Goal: Task Accomplishment & Management: Manage account settings

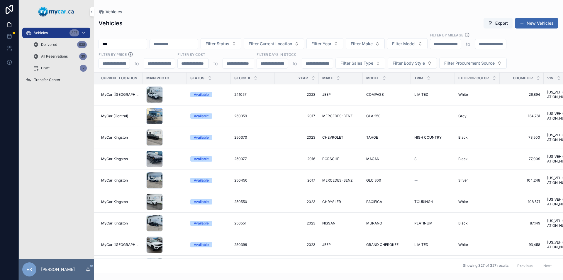
click at [44, 80] on span "Transfer Center" at bounding box center [47, 79] width 26 height 5
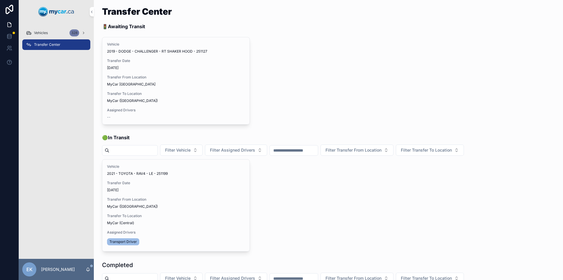
click at [43, 33] on span "Vehicles" at bounding box center [41, 33] width 14 height 5
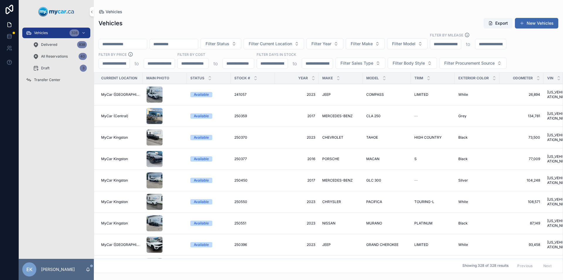
click at [127, 42] on input "scrollable content" at bounding box center [123, 44] width 48 height 8
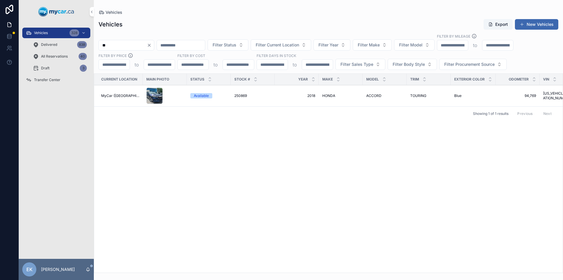
type input "*"
type input "***"
click at [150, 45] on icon "Clear" at bounding box center [149, 45] width 2 height 2
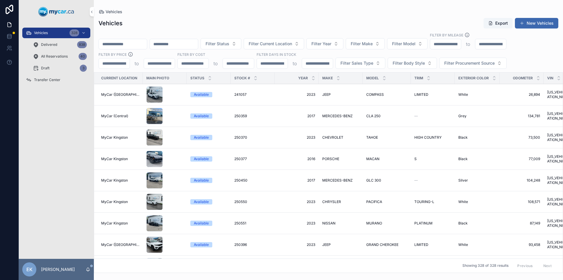
click at [292, 43] on span "Filter Current Location" at bounding box center [270, 44] width 43 height 6
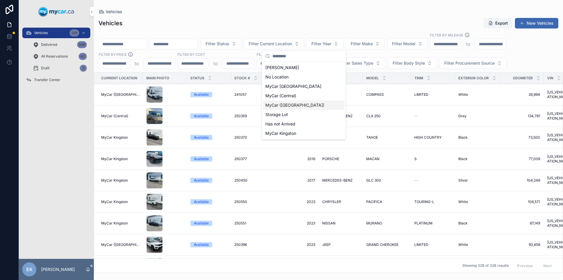
click at [283, 105] on span "MyCar ([GEOGRAPHIC_DATA])" at bounding box center [294, 105] width 59 height 6
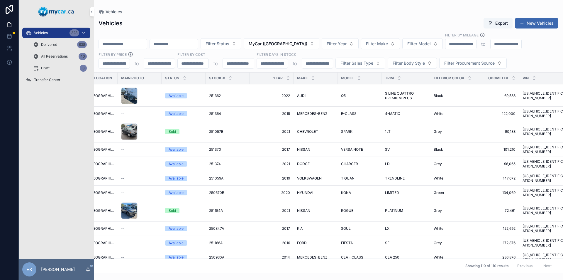
scroll to position [1866, 0]
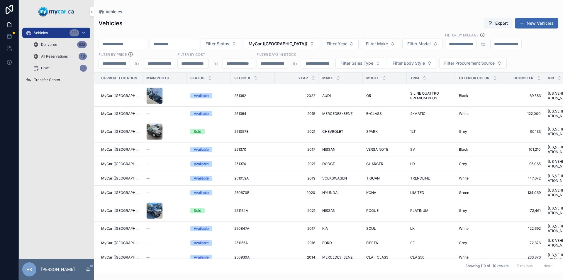
click at [319, 43] on button "MyCar ([GEOGRAPHIC_DATA])" at bounding box center [282, 43] width 76 height 11
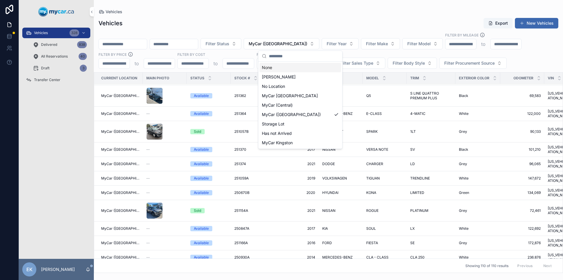
click at [274, 68] on div "None" at bounding box center [301, 67] width 82 height 9
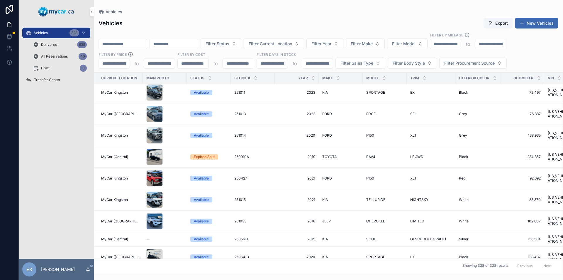
scroll to position [1889, 0]
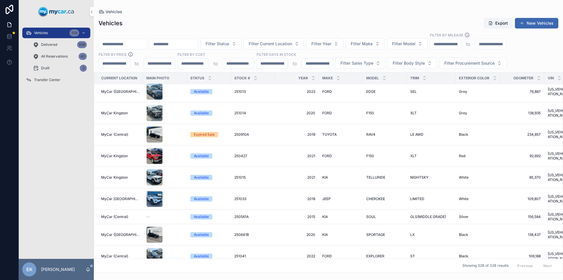
click at [147, 44] on input "scrollable content" at bounding box center [123, 44] width 48 height 8
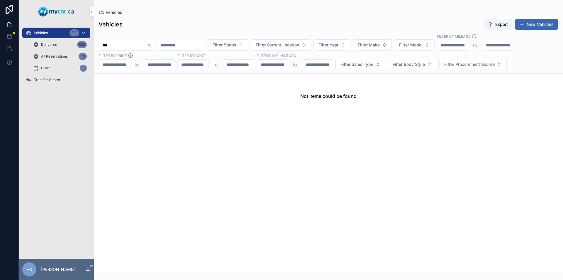
type input "***"
click at [152, 44] on icon "Clear" at bounding box center [149, 45] width 5 height 5
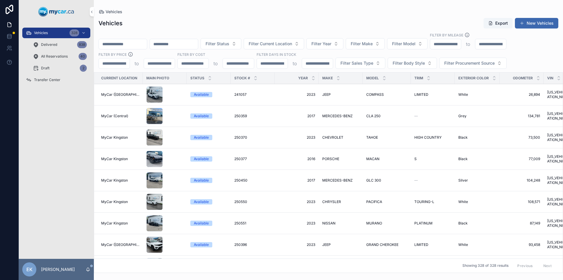
click at [416, 44] on span "Filter Model" at bounding box center [403, 44] width 23 height 6
click at [373, 41] on span "Filter Make" at bounding box center [362, 44] width 22 height 6
type input "***"
click at [356, 67] on div "KIA" at bounding box center [396, 67] width 82 height 9
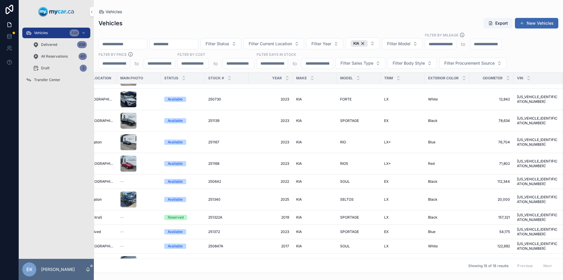
scroll to position [160, 0]
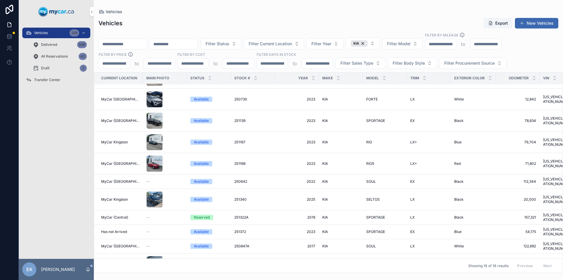
click at [236, 161] on span "251168" at bounding box center [239, 163] width 11 height 5
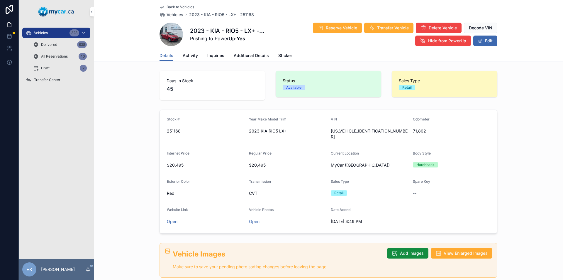
click at [188, 55] on span "Activity" at bounding box center [190, 56] width 15 height 6
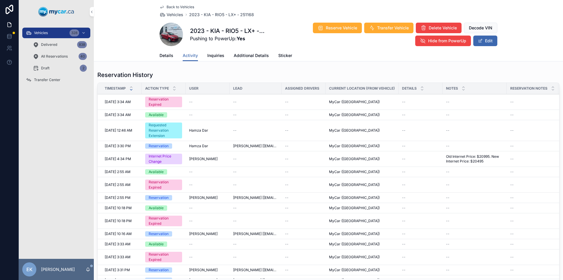
click at [36, 80] on span "Transfer Center" at bounding box center [47, 79] width 26 height 5
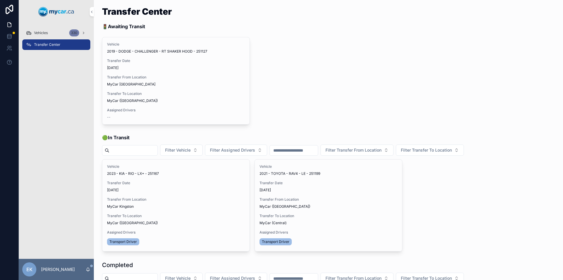
click at [53, 32] on div "Vehicles 330" at bounding box center [56, 32] width 61 height 9
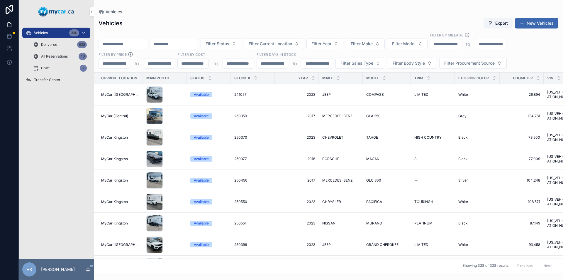
click at [120, 41] on input "scrollable content" at bounding box center [123, 44] width 48 height 8
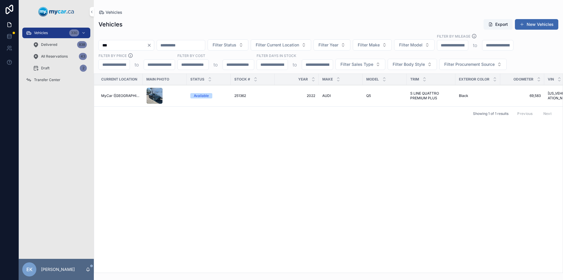
type input "***"
click at [239, 95] on span "251362" at bounding box center [240, 95] width 12 height 5
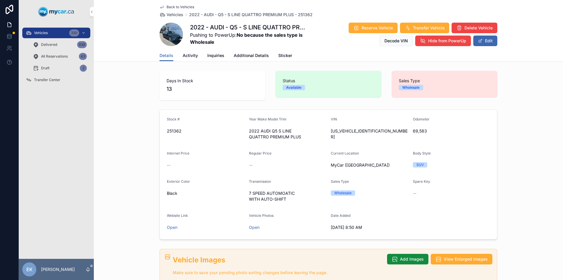
click at [251, 57] on span "Additional Details" at bounding box center [251, 56] width 35 height 6
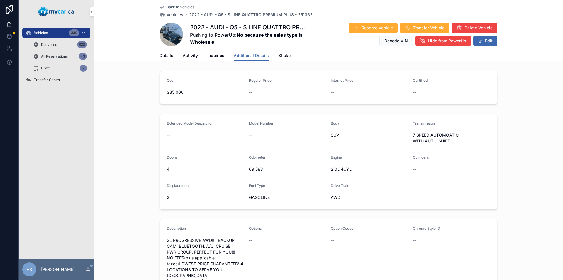
click at [166, 56] on span "Details" at bounding box center [167, 56] width 14 height 6
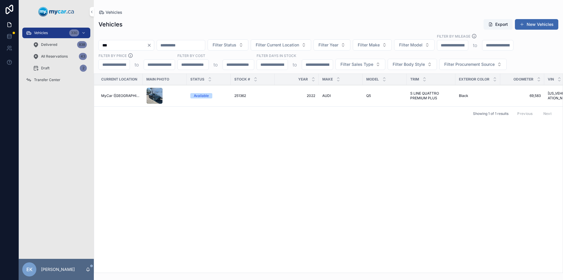
click at [150, 44] on icon "Clear" at bounding box center [149, 45] width 2 height 2
click at [147, 45] on input "scrollable content" at bounding box center [123, 45] width 48 height 8
type input "***"
click at [244, 97] on span "251057B" at bounding box center [241, 95] width 14 height 5
type input "***"
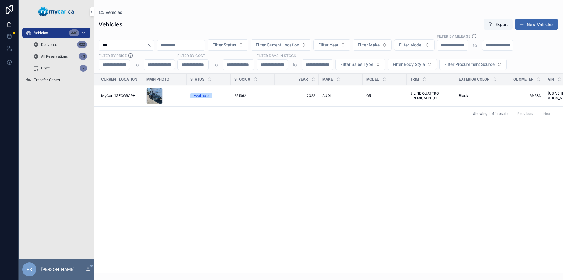
click at [234, 95] on span "251362" at bounding box center [240, 95] width 12 height 5
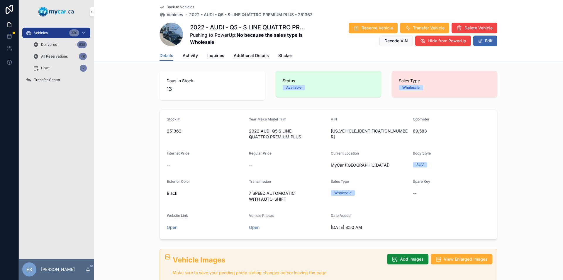
click at [57, 34] on div "Vehicles 330" at bounding box center [56, 32] width 61 height 9
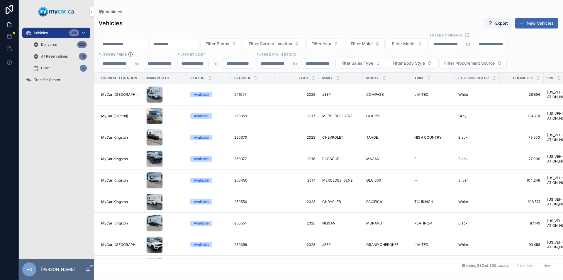
click at [49, 81] on span "Transfer Center" at bounding box center [47, 79] width 26 height 5
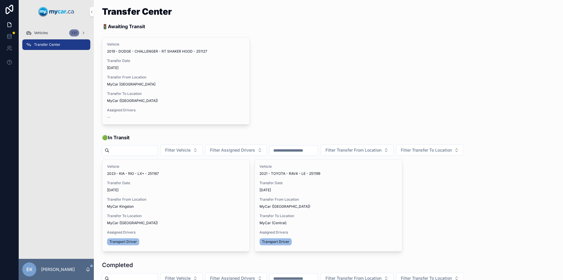
click at [48, 33] on span "Vehicles" at bounding box center [41, 33] width 14 height 5
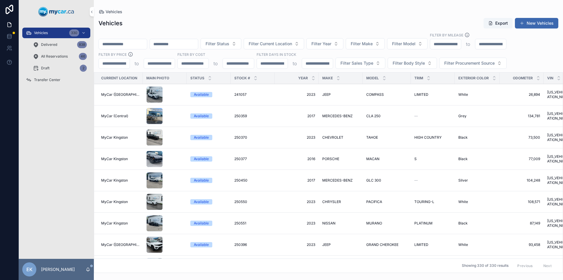
click at [114, 45] on input "scrollable content" at bounding box center [123, 44] width 48 height 8
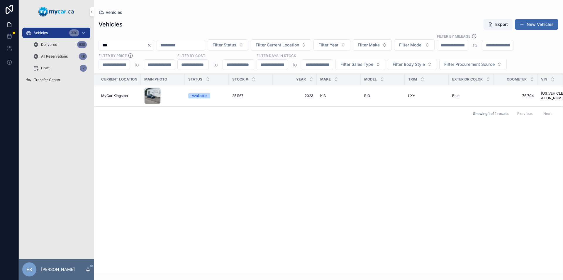
type input "***"
click at [237, 94] on span "251167" at bounding box center [237, 95] width 11 height 5
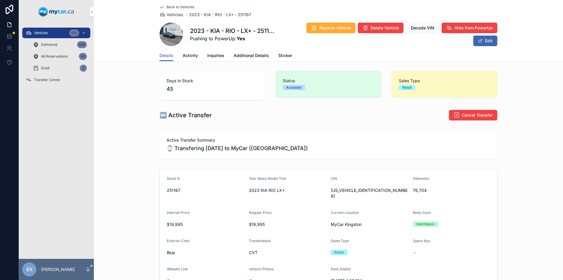
click at [33, 79] on div "Transfer Center" at bounding box center [56, 79] width 61 height 9
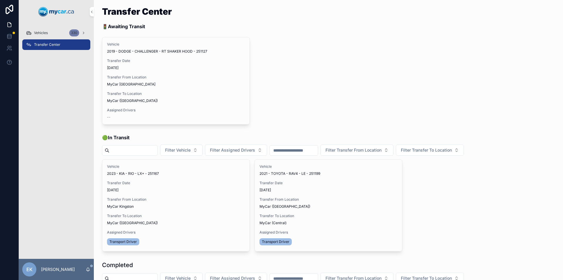
click at [147, 200] on span "Transfer From Location" at bounding box center [176, 199] width 138 height 5
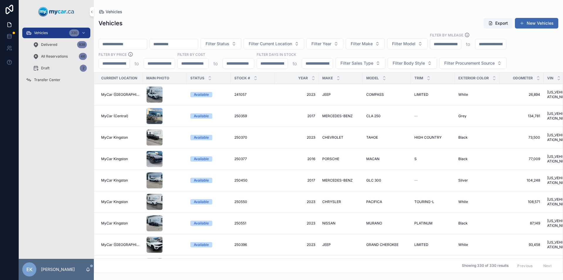
click at [47, 80] on span "Transfer Center" at bounding box center [47, 79] width 26 height 5
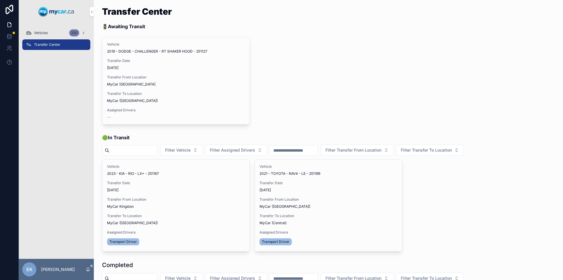
click at [38, 32] on span "Vehicles" at bounding box center [41, 33] width 14 height 5
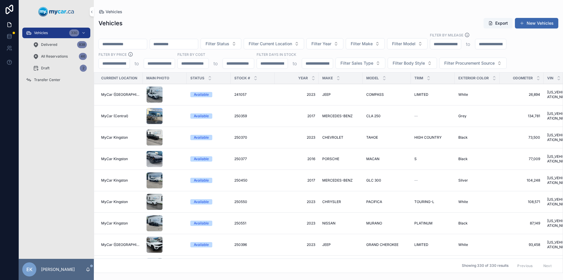
drag, startPoint x: 38, startPoint y: 32, endPoint x: 123, endPoint y: 44, distance: 85.6
click at [123, 44] on input "scrollable content" at bounding box center [123, 44] width 48 height 8
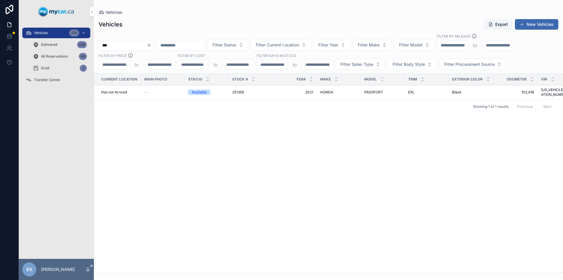
type input "***"
click at [241, 90] on span "251356" at bounding box center [238, 92] width 12 height 5
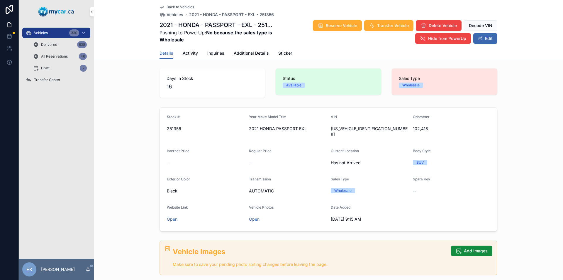
click at [82, 32] on icon "scrollable content" at bounding box center [84, 33] width 4 height 4
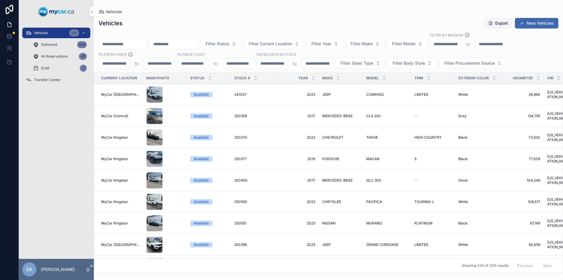
click at [185, 42] on input "scrollable content" at bounding box center [174, 44] width 48 height 8
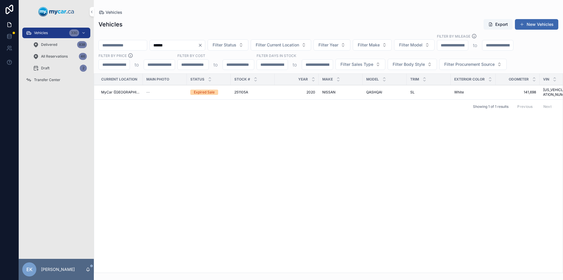
type input "******"
click at [369, 91] on span "QASHQAI" at bounding box center [374, 92] width 16 height 5
click at [58, 34] on div "Vehicles 330" at bounding box center [56, 32] width 61 height 9
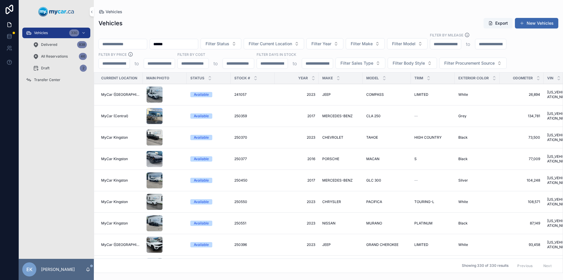
click at [198, 45] on input "******" at bounding box center [174, 44] width 48 height 8
type input "*"
click at [190, 18] on div "Vehicles Export New Vehicles" at bounding box center [329, 23] width 460 height 11
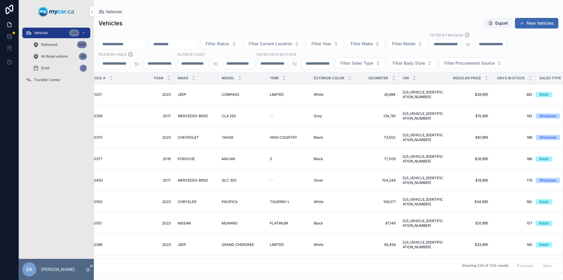
scroll to position [0, 158]
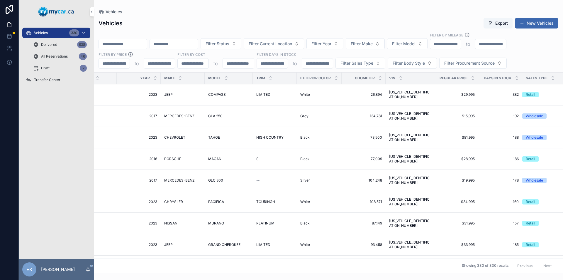
click at [551, 79] on icon "scrollable content" at bounding box center [553, 79] width 4 height 4
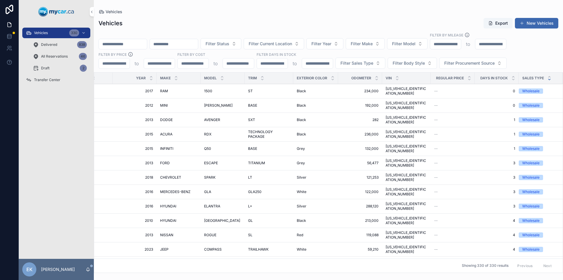
scroll to position [0, 165]
click at [548, 76] on icon "scrollable content" at bounding box center [550, 77] width 4 height 4
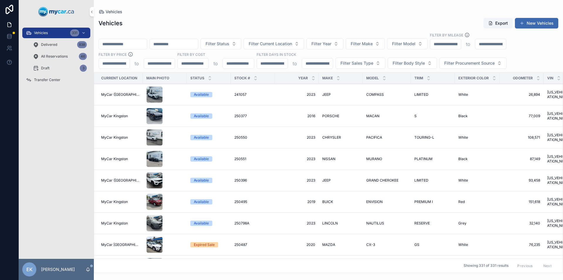
click at [45, 80] on span "Transfer Center" at bounding box center [47, 79] width 26 height 5
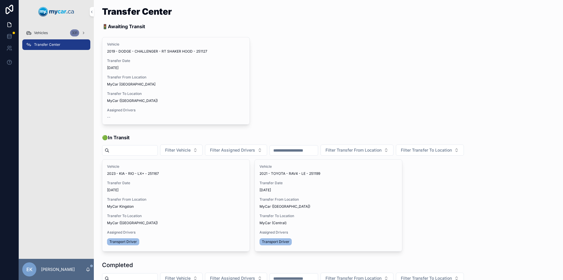
click at [53, 32] on div "Vehicles 331" at bounding box center [56, 32] width 61 height 9
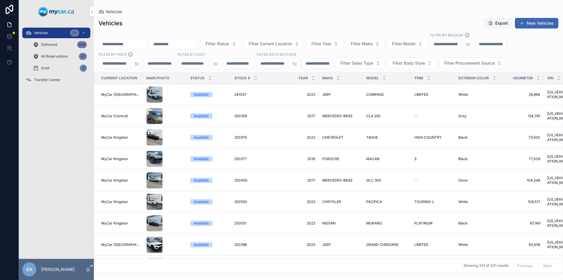
click at [292, 43] on span "Filter Current Location" at bounding box center [270, 44] width 43 height 6
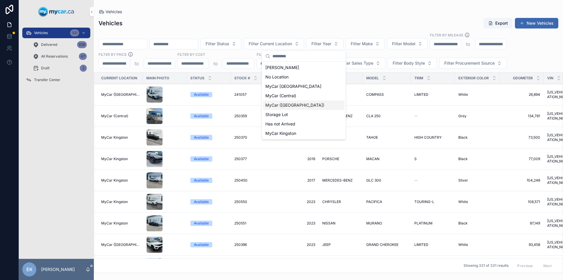
click at [277, 104] on span "MyCar ([GEOGRAPHIC_DATA])" at bounding box center [294, 105] width 59 height 6
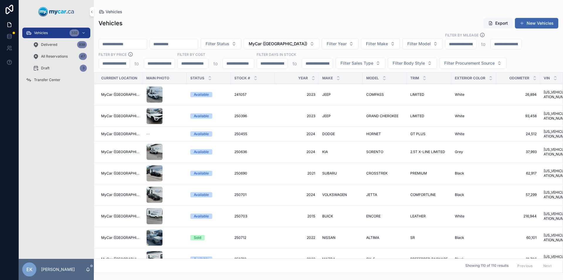
click at [55, 80] on span "Transfer Center" at bounding box center [47, 79] width 26 height 5
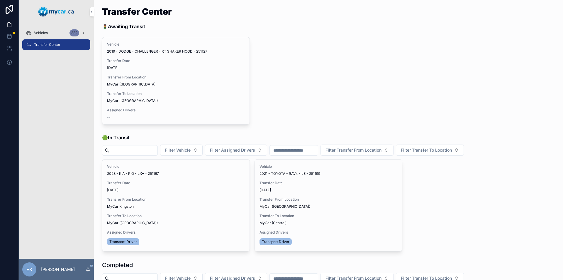
click at [55, 33] on div "Vehicles 332" at bounding box center [56, 32] width 61 height 9
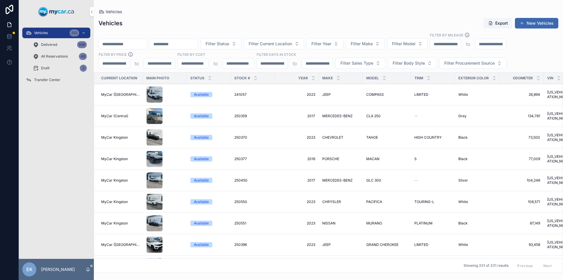
click at [117, 44] on input "scrollable content" at bounding box center [123, 44] width 48 height 8
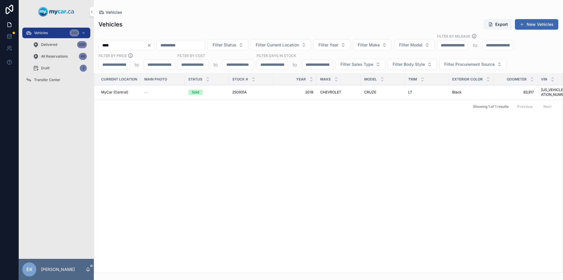
type input "****"
click at [240, 90] on span "250931A" at bounding box center [239, 92] width 14 height 5
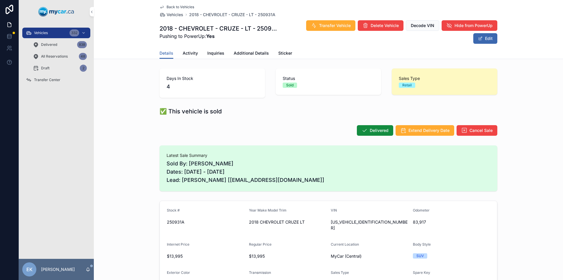
click at [336, 25] on span "Transfer Vehicle" at bounding box center [335, 26] width 32 height 6
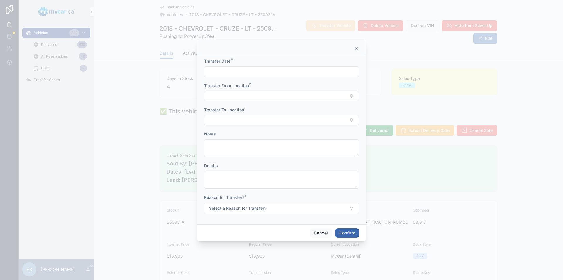
click at [235, 67] on div at bounding box center [281, 71] width 155 height 11
click at [236, 70] on input "text" at bounding box center [281, 71] width 154 height 8
click at [260, 133] on button "6" at bounding box center [260, 132] width 11 height 11
type input "*********"
click at [216, 97] on button "Select Button" at bounding box center [281, 96] width 155 height 10
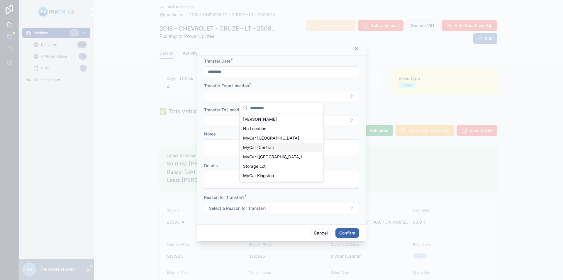
click at [264, 146] on span "MyCar (Central)" at bounding box center [258, 147] width 31 height 6
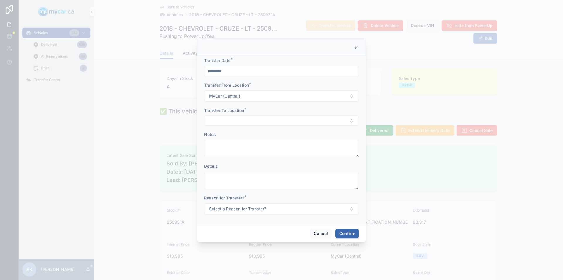
click at [234, 121] on button "Select Button" at bounding box center [281, 121] width 155 height 10
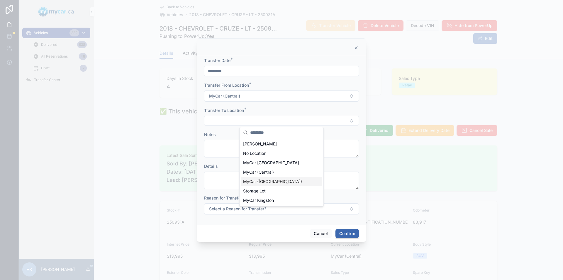
click at [257, 180] on span "MyCar ([GEOGRAPHIC_DATA])" at bounding box center [272, 181] width 59 height 6
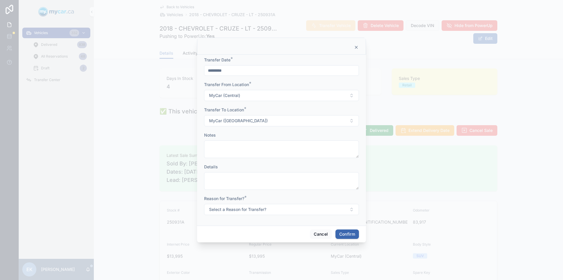
click at [268, 209] on button "Select a Reason for Transfer?" at bounding box center [281, 209] width 155 height 11
click at [255, 249] on span "Sold" at bounding box center [250, 250] width 14 height 5
click at [342, 233] on button "Confirm" at bounding box center [347, 233] width 23 height 9
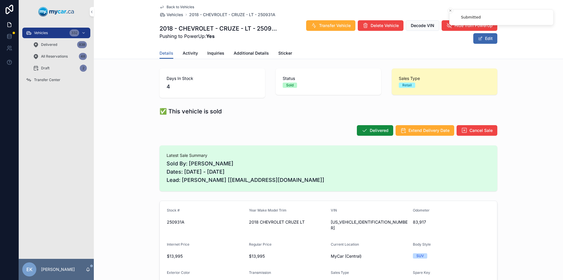
click at [53, 79] on span "Transfer Center" at bounding box center [47, 79] width 26 height 5
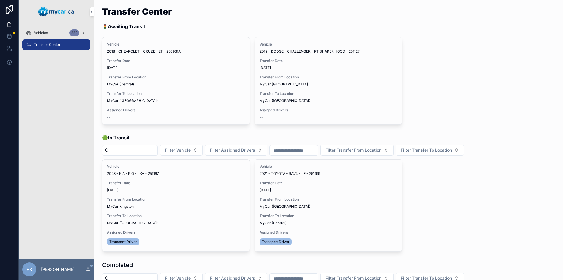
click at [0, 0] on span "Assign Driver" at bounding box center [0, 0] width 0 height 0
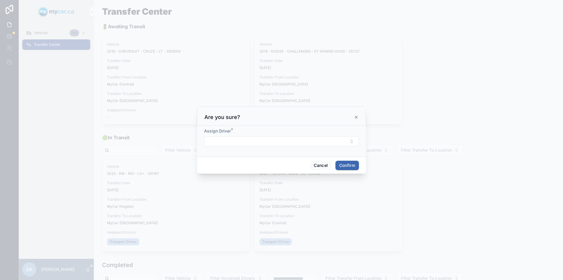
click at [237, 138] on button "Select Button" at bounding box center [281, 141] width 155 height 10
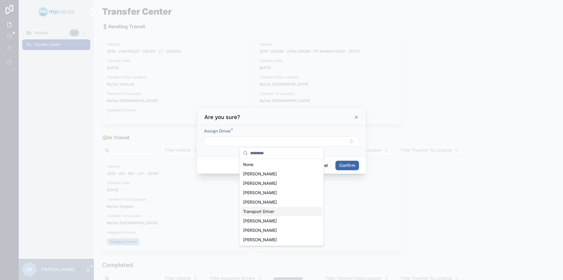
click at [260, 209] on span "Transport Driver" at bounding box center [258, 211] width 31 height 6
click at [343, 165] on button "Confirm" at bounding box center [347, 165] width 23 height 9
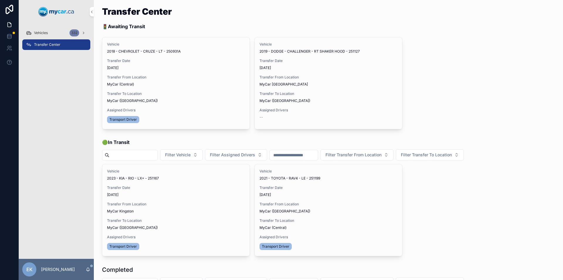
click at [0, 0] on span "Begin Trip" at bounding box center [0, 0] width 0 height 0
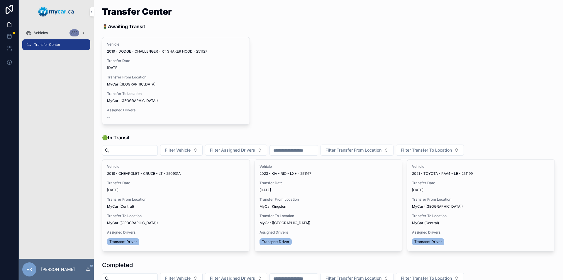
click at [0, 0] on span "Transfer Done" at bounding box center [0, 0] width 0 height 0
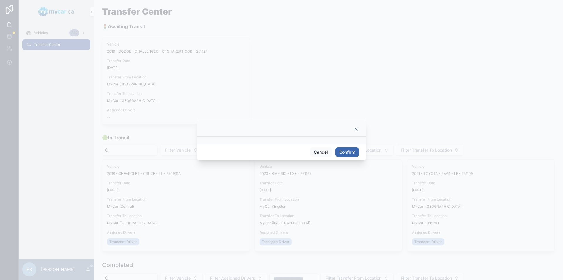
click at [346, 154] on button "Confirm" at bounding box center [347, 151] width 23 height 9
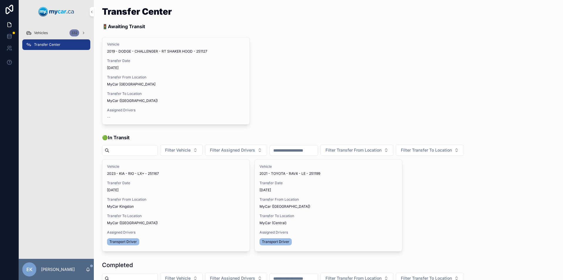
click at [45, 32] on span "Vehicles" at bounding box center [41, 33] width 14 height 5
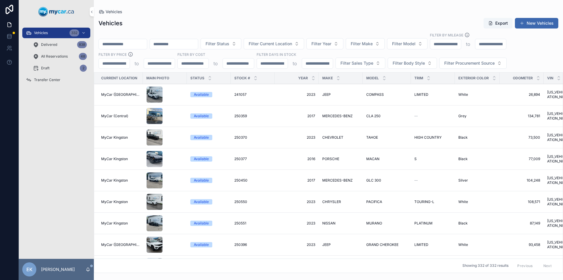
click at [105, 43] on input "scrollable content" at bounding box center [123, 44] width 48 height 8
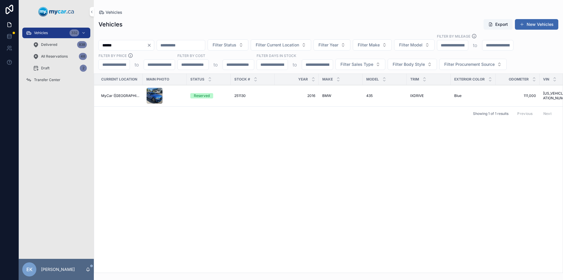
type input "******"
click at [239, 94] on span "251130" at bounding box center [239, 95] width 11 height 5
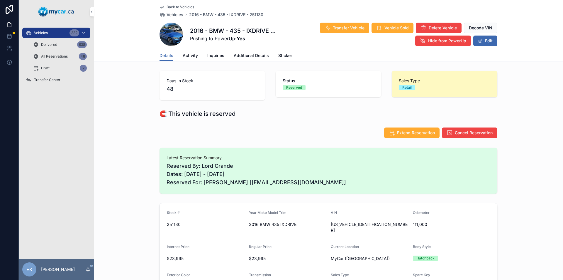
click at [47, 44] on span "Delivered" at bounding box center [49, 44] width 16 height 5
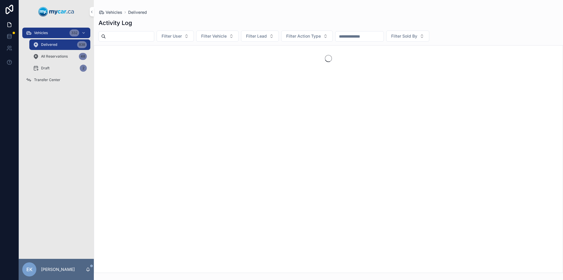
click at [44, 82] on span "Transfer Center" at bounding box center [47, 79] width 26 height 5
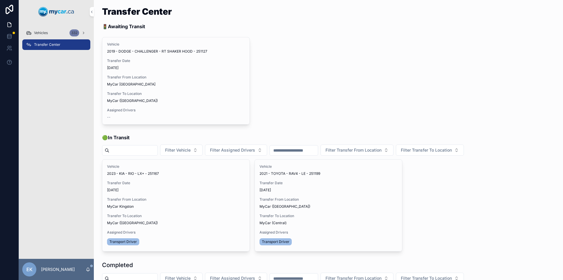
click at [45, 33] on span "Vehicles" at bounding box center [41, 33] width 14 height 5
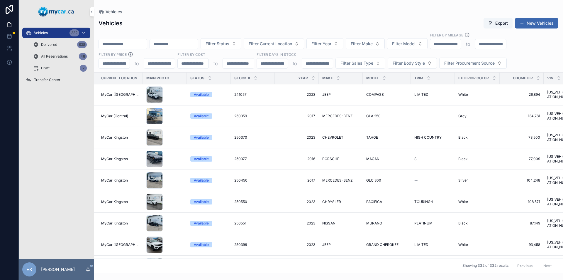
click at [128, 45] on input "scrollable content" at bounding box center [123, 44] width 48 height 8
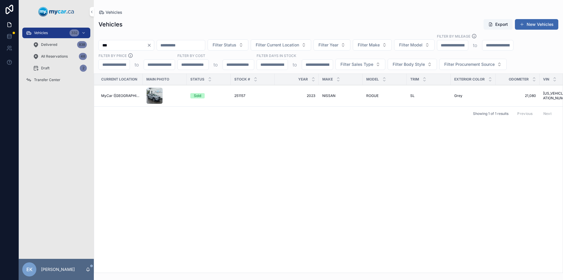
type input "***"
click at [114, 96] on span "MyCar ([GEOGRAPHIC_DATA])" at bounding box center [120, 95] width 38 height 5
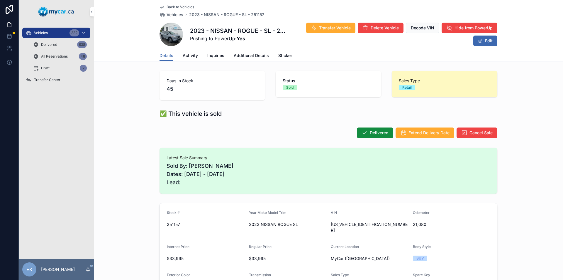
click at [336, 26] on span "Transfer Vehicle" at bounding box center [335, 28] width 32 height 6
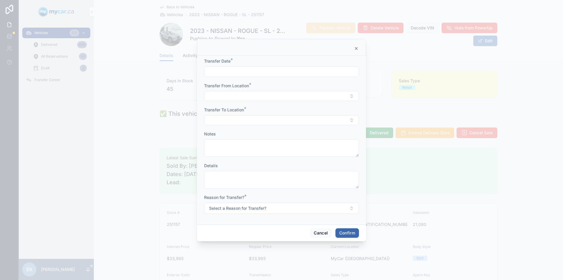
click at [252, 73] on input "text" at bounding box center [281, 71] width 154 height 8
click at [262, 132] on button "6" at bounding box center [260, 132] width 11 height 11
type input "*********"
click at [224, 97] on button "Select Button" at bounding box center [281, 96] width 155 height 10
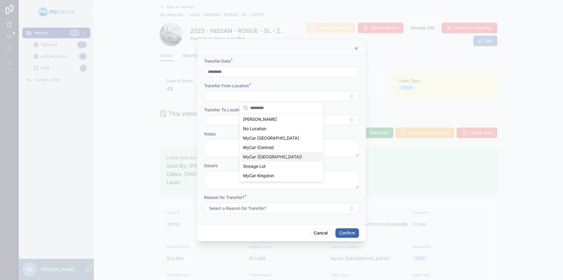
click at [261, 156] on span "MyCar ([GEOGRAPHIC_DATA])" at bounding box center [272, 157] width 59 height 6
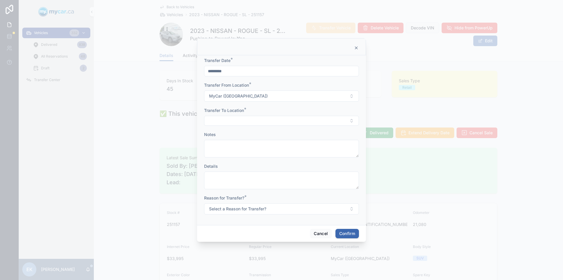
click at [225, 119] on button "Select Button" at bounding box center [281, 121] width 155 height 10
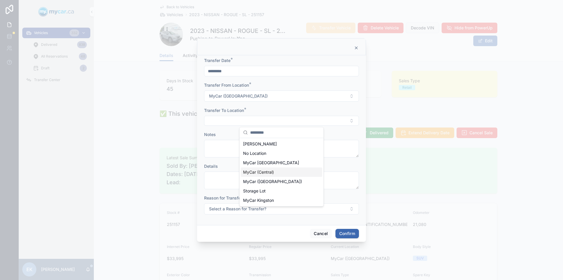
click at [260, 170] on span "MyCar (Central)" at bounding box center [258, 172] width 31 height 6
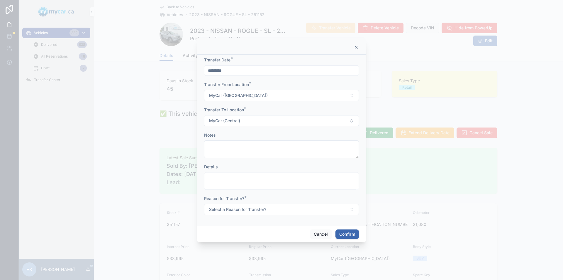
click at [252, 209] on span "Select a Reason for Transfer?" at bounding box center [237, 209] width 57 height 6
click at [249, 250] on div "Sold" at bounding box center [250, 250] width 7 height 5
click at [345, 235] on button "Confirm" at bounding box center [347, 233] width 23 height 9
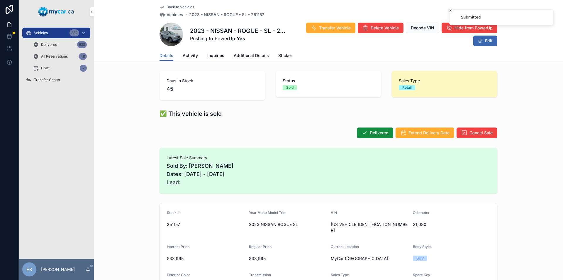
click at [54, 79] on span "Transfer Center" at bounding box center [47, 79] width 26 height 5
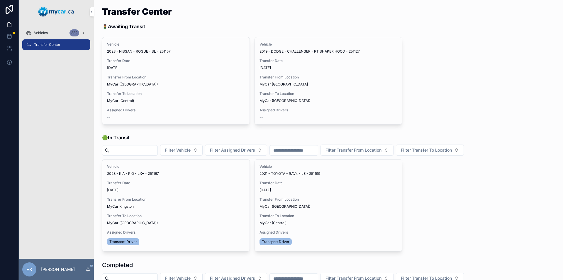
click at [0, 0] on span "Assign Driver" at bounding box center [0, 0] width 0 height 0
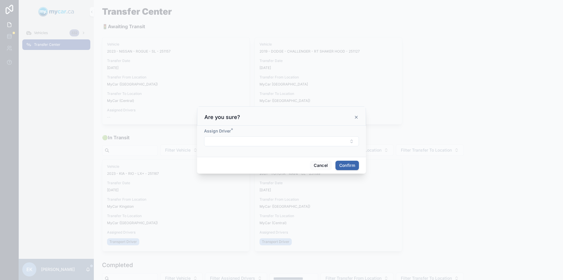
click at [340, 140] on button "Select Button" at bounding box center [281, 141] width 155 height 10
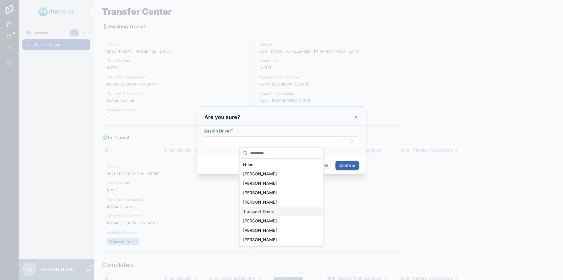
click at [267, 211] on span "Transport Driver" at bounding box center [258, 211] width 31 height 6
click at [348, 166] on button "Confirm" at bounding box center [347, 165] width 23 height 9
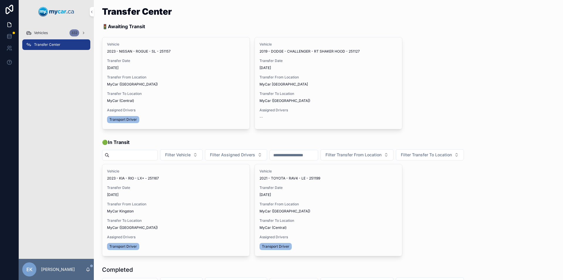
click at [0, 0] on span "Begin Trip" at bounding box center [0, 0] width 0 height 0
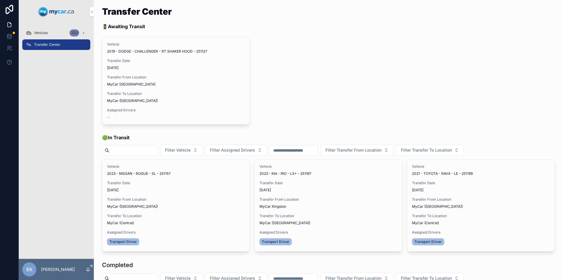
click at [33, 34] on div "Vehicles 333" at bounding box center [56, 32] width 61 height 9
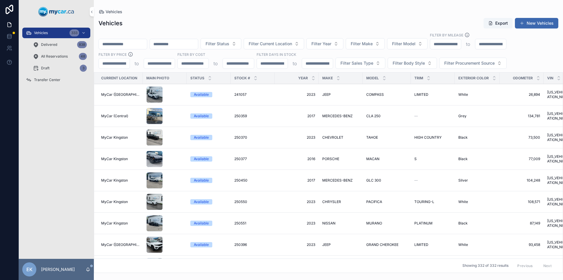
click at [117, 44] on input "scrollable content" at bounding box center [123, 44] width 48 height 8
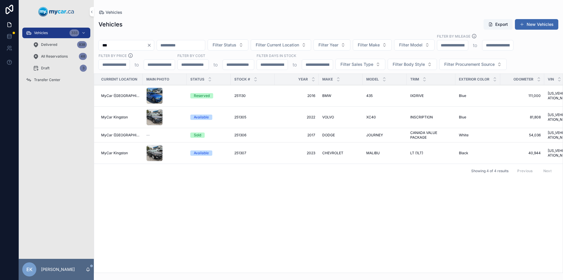
type input "***"
click at [240, 97] on span "251130" at bounding box center [239, 95] width 11 height 5
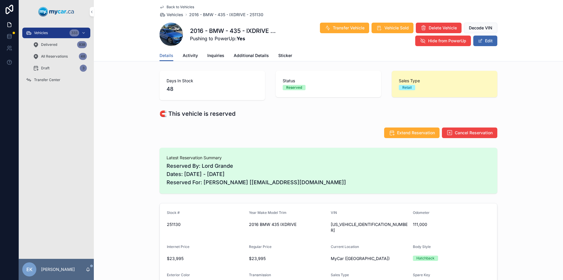
click at [187, 54] on span "Activity" at bounding box center [190, 56] width 15 height 6
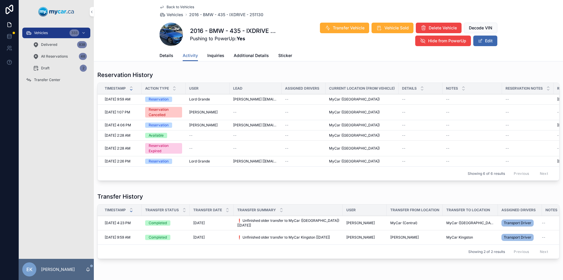
click at [57, 31] on div "Vehicles 333" at bounding box center [56, 32] width 61 height 9
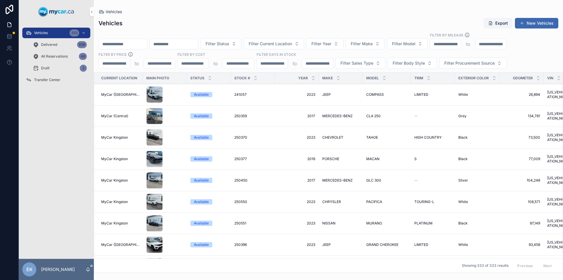
click at [112, 43] on input "scrollable content" at bounding box center [123, 44] width 48 height 8
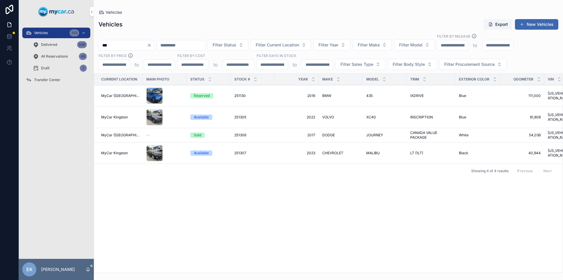
type input "***"
click at [119, 94] on span "MyCar ([GEOGRAPHIC_DATA])" at bounding box center [120, 95] width 38 height 5
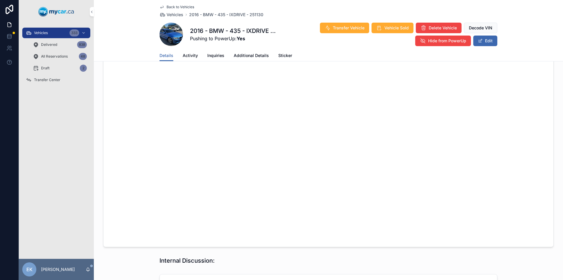
scroll to position [411, 0]
click at [351, 30] on span "Transfer Vehicle" at bounding box center [349, 28] width 32 height 6
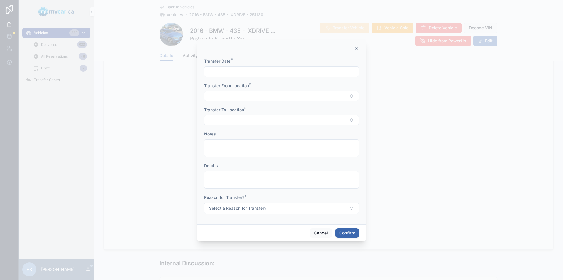
click at [278, 73] on input "text" at bounding box center [281, 71] width 154 height 8
click at [261, 131] on button "6" at bounding box center [260, 132] width 11 height 11
type input "*********"
click at [224, 97] on button "Select Button" at bounding box center [281, 96] width 155 height 10
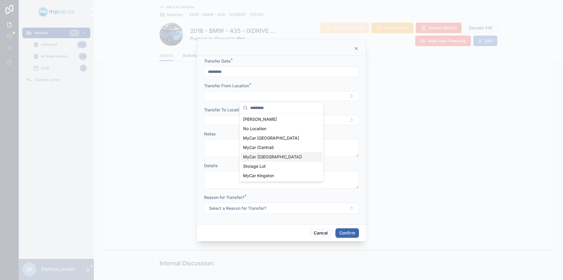
click at [268, 156] on span "MyCar ([GEOGRAPHIC_DATA])" at bounding box center [272, 157] width 59 height 6
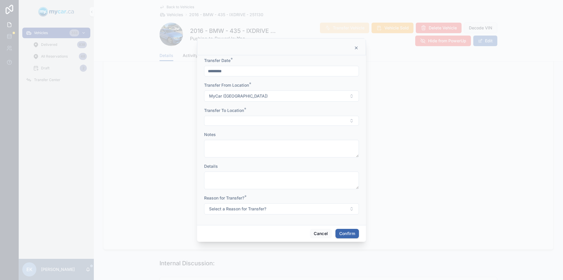
click at [221, 118] on button "Select Button" at bounding box center [281, 121] width 155 height 10
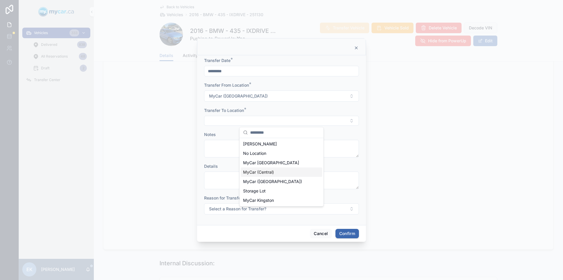
click at [255, 172] on span "MyCar (Central)" at bounding box center [258, 172] width 31 height 6
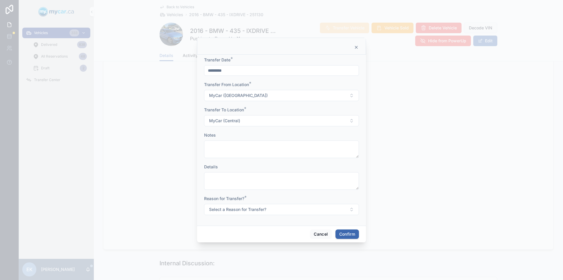
click at [275, 209] on button "Select a Reason for Transfer?" at bounding box center [281, 209] width 155 height 11
click at [254, 240] on div "For Show" at bounding box center [255, 241] width 16 height 5
click at [343, 235] on button "Confirm" at bounding box center [347, 233] width 23 height 9
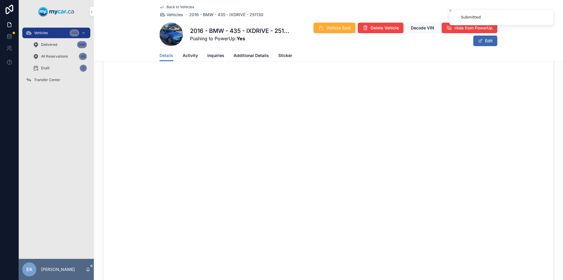
scroll to position [470, 0]
click at [50, 79] on span "Transfer Center" at bounding box center [47, 79] width 26 height 5
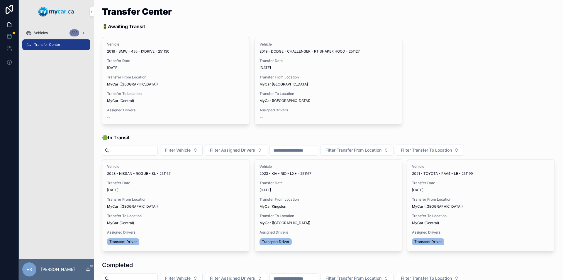
click at [0, 0] on span "Assign Driver" at bounding box center [0, 0] width 0 height 0
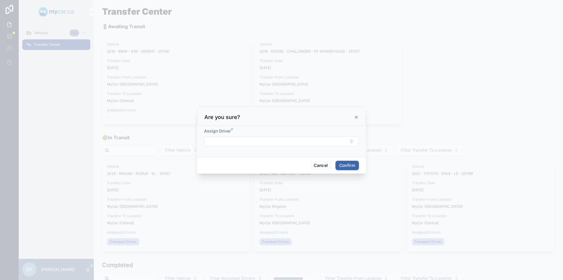
click at [227, 139] on button "Select Button" at bounding box center [281, 141] width 155 height 10
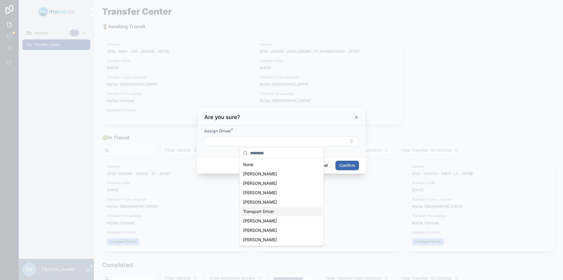
click at [273, 211] on span "Transport Driver" at bounding box center [258, 211] width 31 height 6
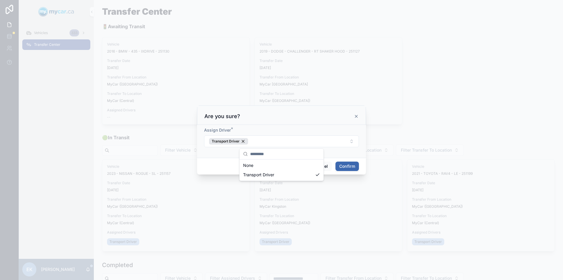
click at [345, 165] on button "Confirm" at bounding box center [347, 165] width 23 height 9
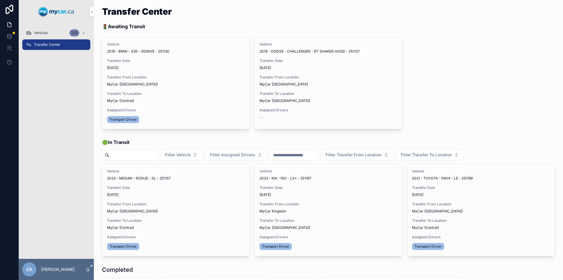
click at [0, 0] on span "Begin Trip" at bounding box center [0, 0] width 0 height 0
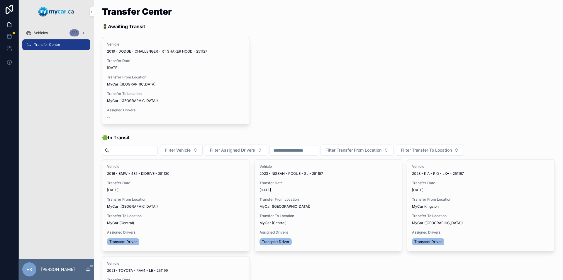
click at [68, 32] on div "Vehicles 333" at bounding box center [56, 32] width 61 height 9
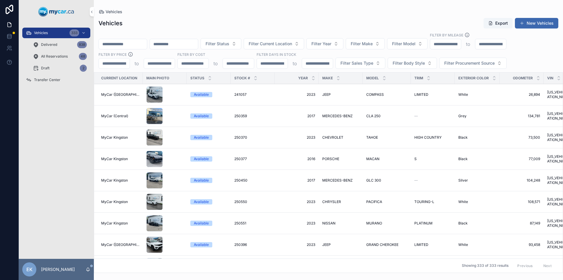
click at [111, 43] on input "scrollable content" at bounding box center [123, 44] width 48 height 8
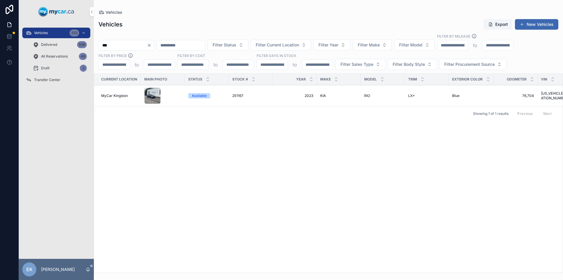
type input "***"
click at [241, 97] on span "251167" at bounding box center [237, 95] width 11 height 5
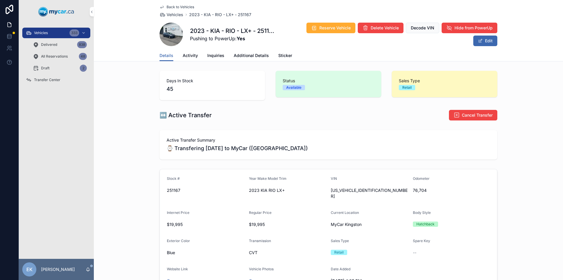
click at [48, 81] on span "Transfer Center" at bounding box center [47, 79] width 26 height 5
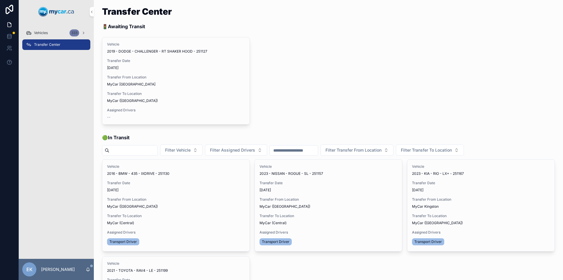
click at [0, 0] on span "Transfer Done" at bounding box center [0, 0] width 0 height 0
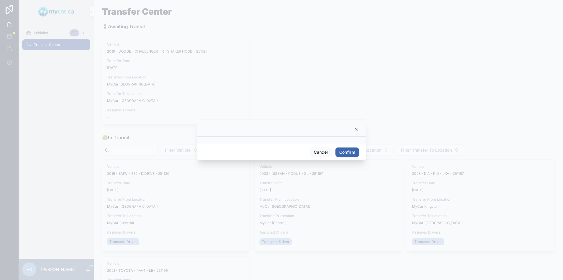
click at [345, 151] on button "Confirm" at bounding box center [347, 151] width 23 height 9
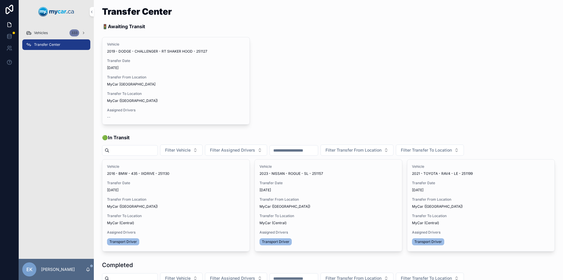
click at [52, 31] on div "Vehicles 333" at bounding box center [56, 32] width 61 height 9
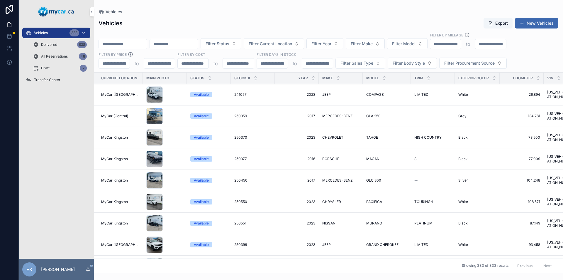
click at [113, 45] on input "scrollable content" at bounding box center [123, 44] width 48 height 8
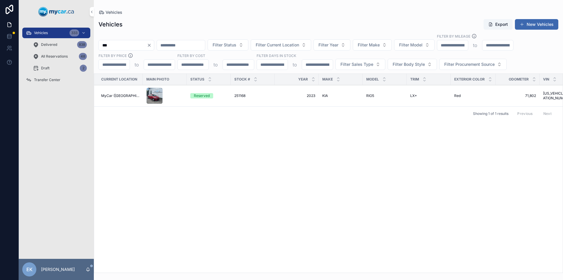
type input "***"
click at [310, 95] on span "2023" at bounding box center [296, 95] width 37 height 5
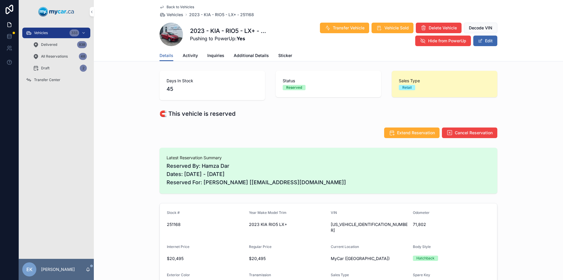
click at [353, 28] on span "Transfer Vehicle" at bounding box center [349, 28] width 32 height 6
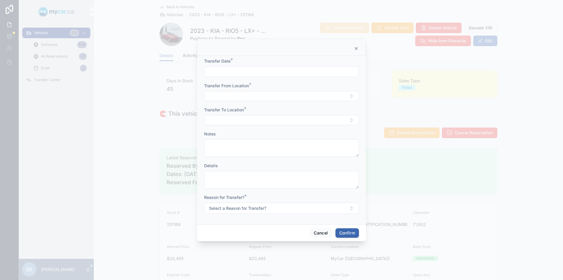
click at [245, 70] on input "text" at bounding box center [281, 71] width 154 height 8
click at [261, 131] on button "6" at bounding box center [260, 132] width 11 height 11
type input "*********"
click at [226, 93] on button "Select Button" at bounding box center [281, 96] width 155 height 10
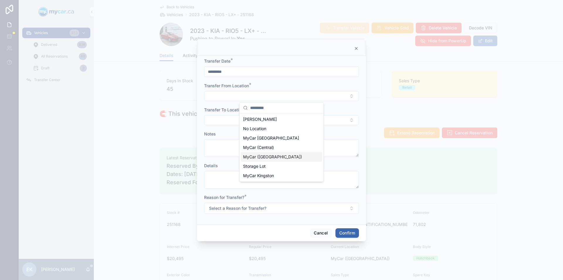
click at [258, 158] on span "MyCar ([GEOGRAPHIC_DATA])" at bounding box center [272, 157] width 59 height 6
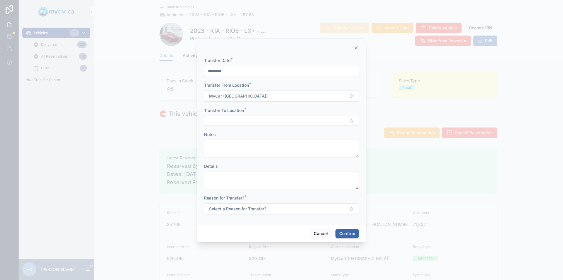
click at [230, 121] on button "Select Button" at bounding box center [281, 121] width 155 height 10
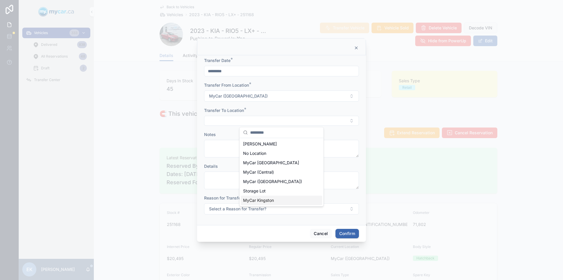
click at [258, 199] on span "MyCar Kingston" at bounding box center [258, 200] width 31 height 6
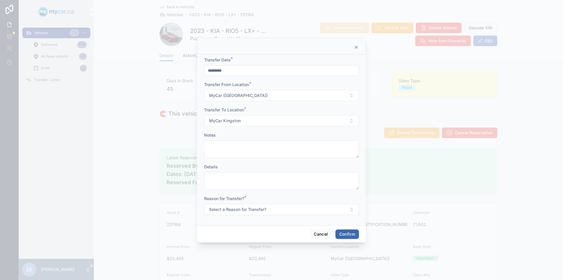
click at [346, 209] on button "Select a Reason for Transfer?" at bounding box center [281, 209] width 155 height 11
click at [255, 240] on div "For Show" at bounding box center [255, 241] width 16 height 5
click at [347, 233] on button "Confirm" at bounding box center [347, 233] width 23 height 9
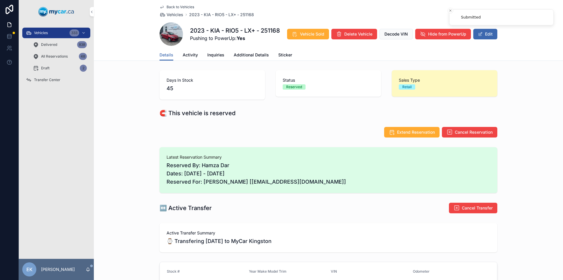
click at [53, 79] on span "Transfer Center" at bounding box center [47, 79] width 26 height 5
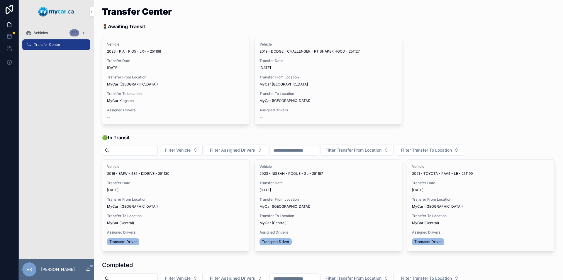
click at [0, 0] on span "Assign Driver" at bounding box center [0, 0] width 0 height 0
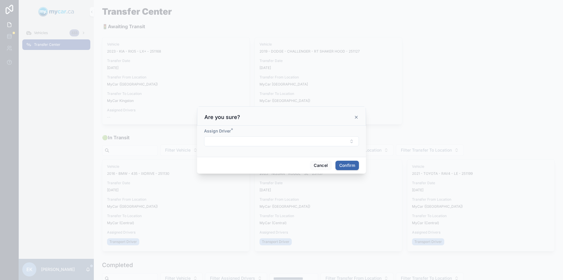
click at [271, 142] on button "Select Button" at bounding box center [281, 141] width 155 height 10
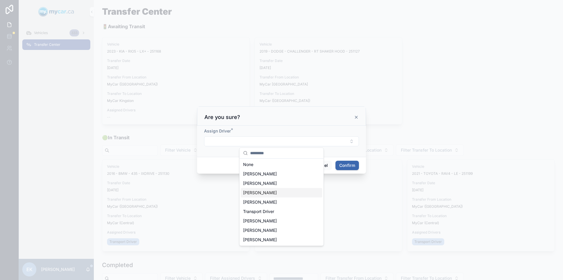
click at [255, 192] on span "[PERSON_NAME]" at bounding box center [260, 192] width 34 height 6
click at [347, 167] on button "Confirm" at bounding box center [347, 165] width 23 height 9
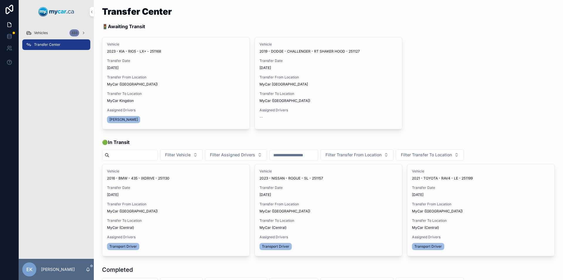
click at [43, 32] on span "Vehicles" at bounding box center [41, 33] width 14 height 5
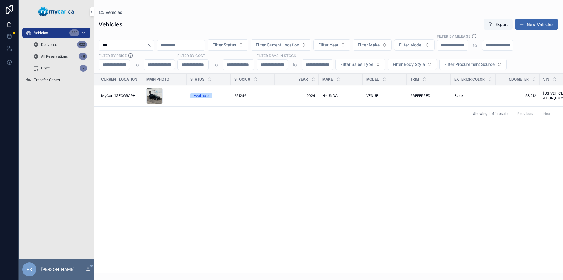
type input "***"
click at [241, 95] on span "251246" at bounding box center [240, 95] width 12 height 5
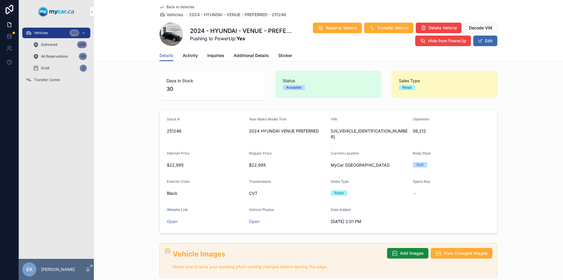
click at [383, 26] on span "Transfer Vehicle" at bounding box center [393, 28] width 32 height 6
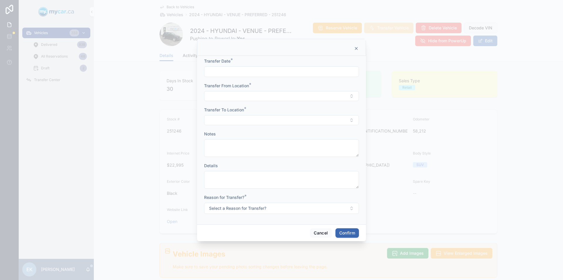
click at [268, 72] on input "text" at bounding box center [281, 71] width 154 height 8
click at [260, 131] on button "6" at bounding box center [260, 132] width 11 height 11
type input "*********"
click at [229, 98] on button "Select Button" at bounding box center [281, 96] width 155 height 10
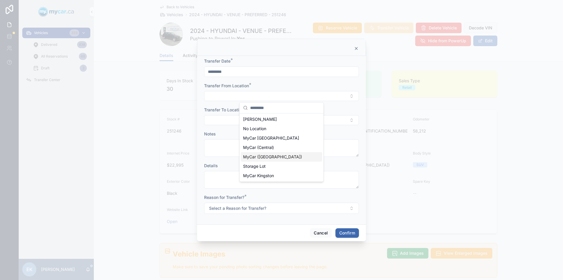
click at [260, 156] on span "MyCar ([GEOGRAPHIC_DATA])" at bounding box center [272, 157] width 59 height 6
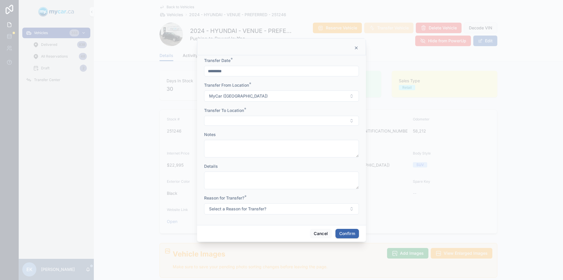
click at [233, 121] on button "Select Button" at bounding box center [281, 121] width 155 height 10
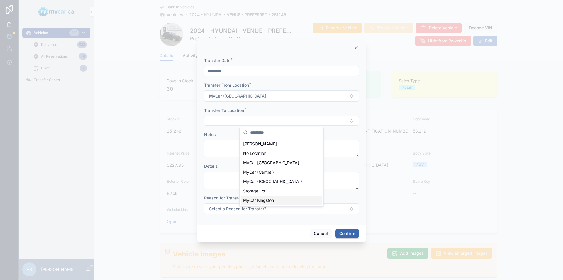
click at [263, 201] on span "MyCar Kingston" at bounding box center [258, 200] width 31 height 6
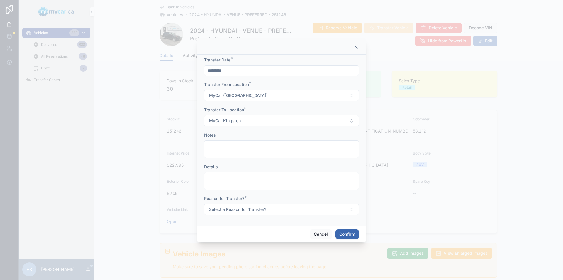
click at [252, 207] on span "Select a Reason for Transfer?" at bounding box center [237, 209] width 57 height 6
click at [257, 233] on div "For Stock" at bounding box center [255, 232] width 16 height 5
click at [344, 232] on button "Confirm" at bounding box center [347, 233] width 23 height 9
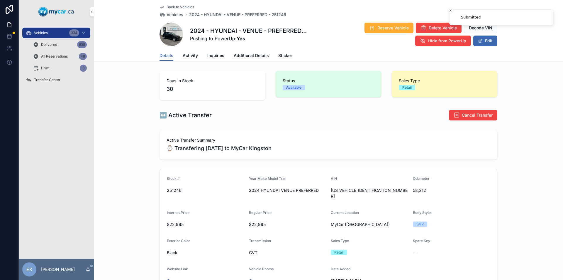
click at [52, 79] on span "Transfer Center" at bounding box center [47, 79] width 26 height 5
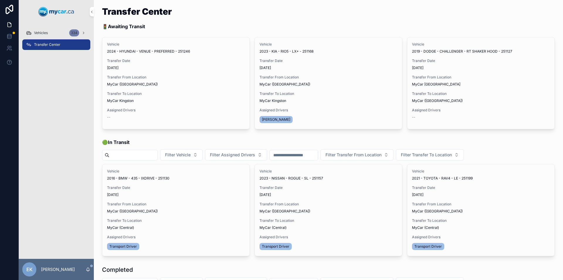
click at [0, 0] on button "Assign Driver" at bounding box center [0, 0] width 0 height 0
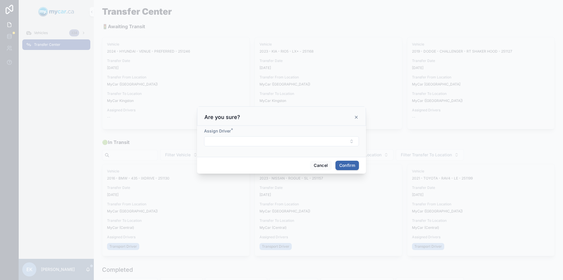
click at [253, 140] on button "Select Button" at bounding box center [281, 141] width 155 height 10
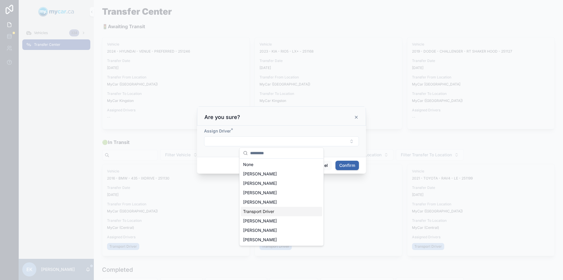
click at [260, 212] on span "Transport Driver" at bounding box center [258, 211] width 31 height 6
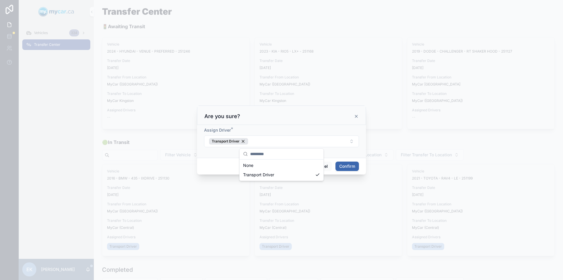
click at [348, 165] on button "Confirm" at bounding box center [347, 165] width 23 height 9
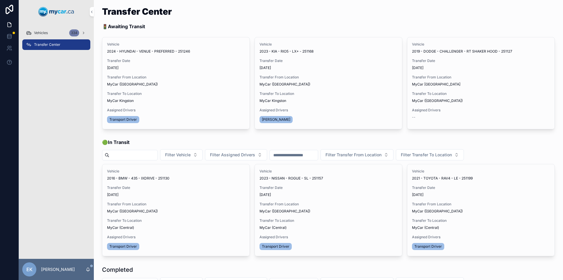
click at [0, 0] on button "Begin Trip" at bounding box center [0, 0] width 0 height 0
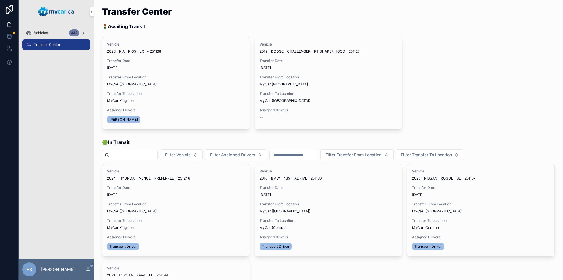
click at [0, 0] on span "Begin Trip" at bounding box center [0, 0] width 0 height 0
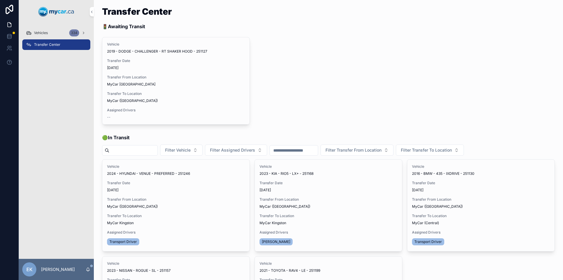
click at [38, 32] on span "Vehicles" at bounding box center [41, 33] width 14 height 5
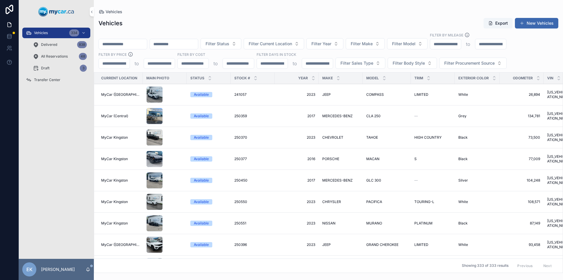
click at [118, 45] on input "scrollable content" at bounding box center [123, 44] width 48 height 8
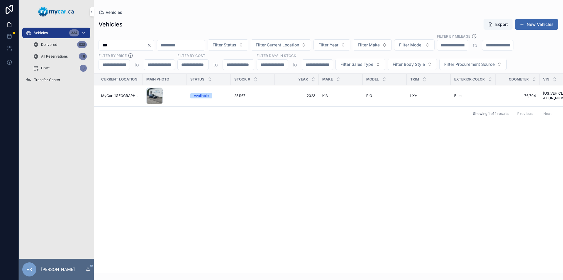
type input "***"
click at [240, 95] on span "251167" at bounding box center [239, 95] width 11 height 5
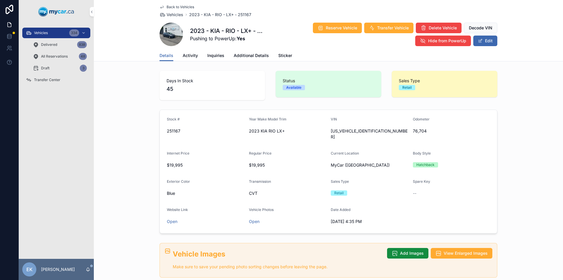
click at [381, 28] on span "Transfer Vehicle" at bounding box center [393, 28] width 32 height 6
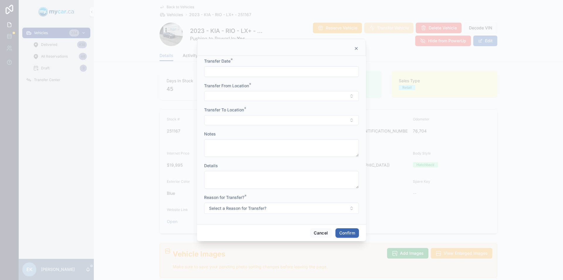
click at [277, 73] on input "text" at bounding box center [281, 71] width 154 height 8
click at [260, 133] on button "6" at bounding box center [260, 132] width 11 height 11
type input "*********"
click at [222, 98] on button "Select Button" at bounding box center [281, 96] width 155 height 10
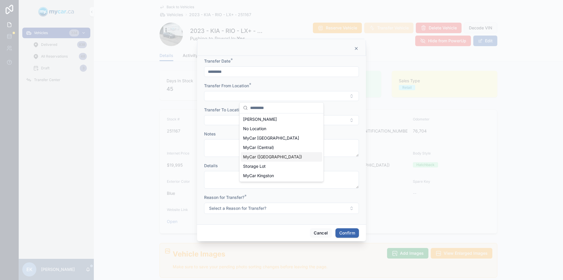
click at [258, 157] on span "MyCar ([GEOGRAPHIC_DATA])" at bounding box center [272, 157] width 59 height 6
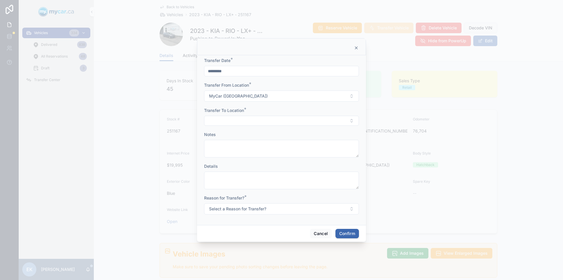
click at [228, 119] on button "Select Button" at bounding box center [281, 121] width 155 height 10
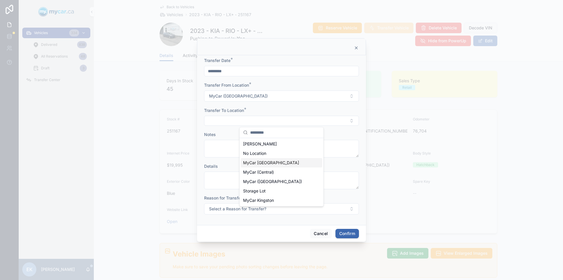
click at [256, 161] on span "MyCar [GEOGRAPHIC_DATA]" at bounding box center [271, 163] width 56 height 6
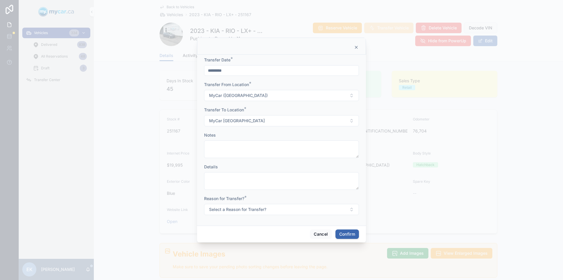
click at [352, 210] on button "Select a Reason for Transfer?" at bounding box center [281, 209] width 155 height 11
click at [255, 241] on div "For Show" at bounding box center [255, 241] width 16 height 5
click at [348, 236] on button "Confirm" at bounding box center [347, 233] width 23 height 9
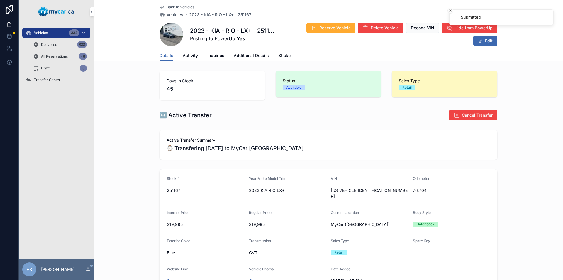
click at [42, 79] on span "Transfer Center" at bounding box center [47, 79] width 26 height 5
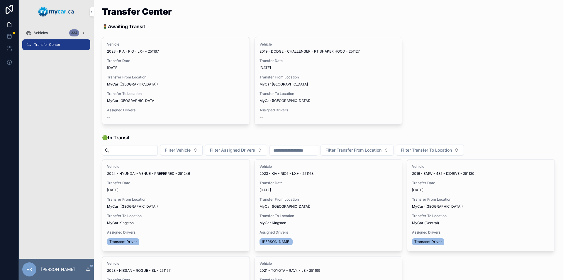
click at [43, 30] on div "Vehicles 334" at bounding box center [56, 32] width 61 height 9
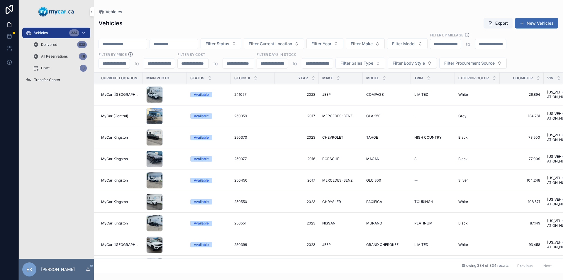
click at [114, 40] on input "scrollable content" at bounding box center [123, 44] width 48 height 8
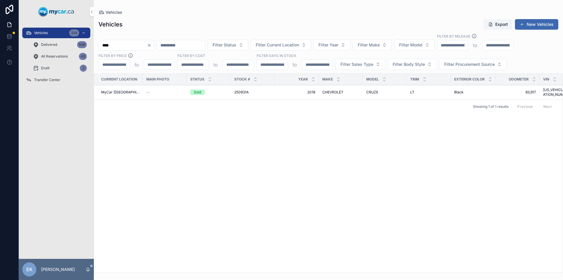
type input "****"
click at [242, 90] on span "250931A" at bounding box center [241, 92] width 14 height 5
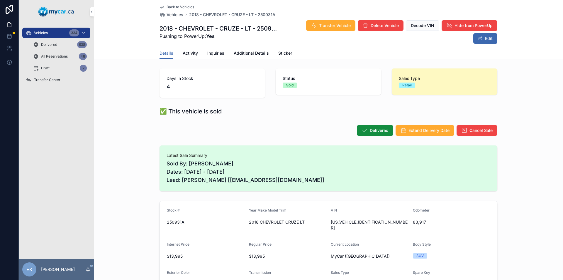
click at [53, 80] on span "Transfer Center" at bounding box center [47, 79] width 26 height 5
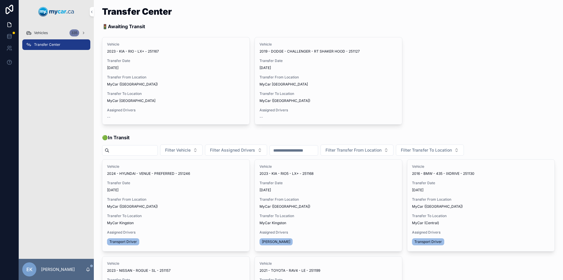
click at [50, 33] on div "Vehicles 335" at bounding box center [56, 32] width 61 height 9
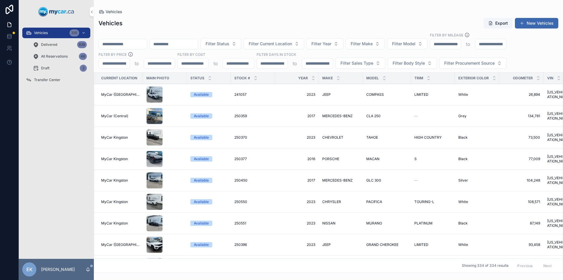
click at [44, 80] on span "Transfer Center" at bounding box center [47, 79] width 26 height 5
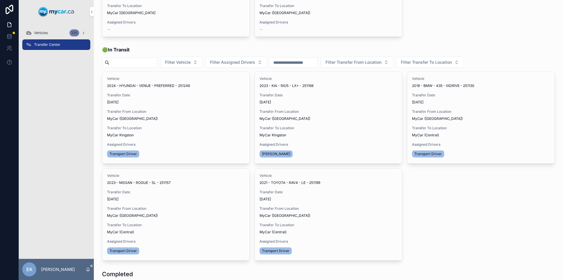
scroll to position [88, 0]
click at [57, 33] on div "Vehicles 336" at bounding box center [56, 32] width 61 height 9
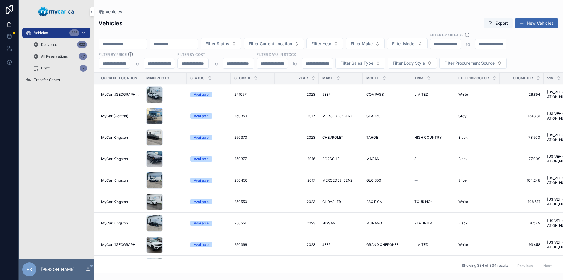
click at [113, 43] on input "scrollable content" at bounding box center [123, 44] width 48 height 8
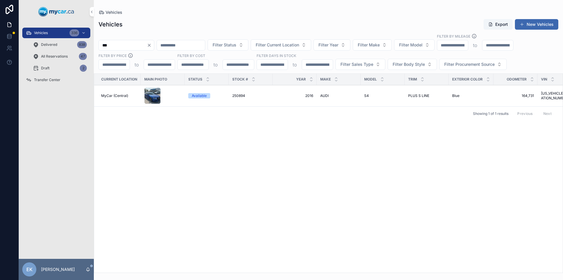
type input "***"
click at [152, 45] on icon "Clear" at bounding box center [149, 45] width 5 height 5
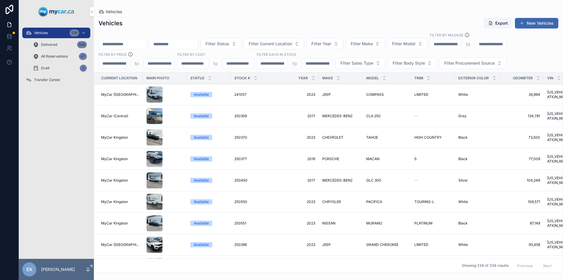
click at [45, 79] on span "Transfer Center" at bounding box center [47, 79] width 26 height 5
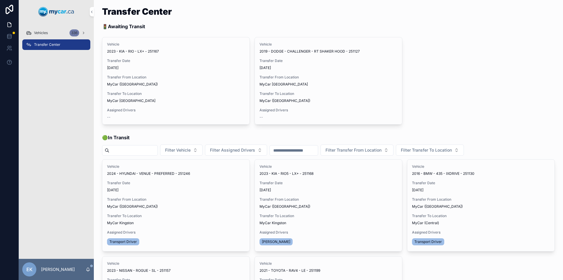
click at [52, 36] on div "Vehicles 336" at bounding box center [56, 32] width 61 height 9
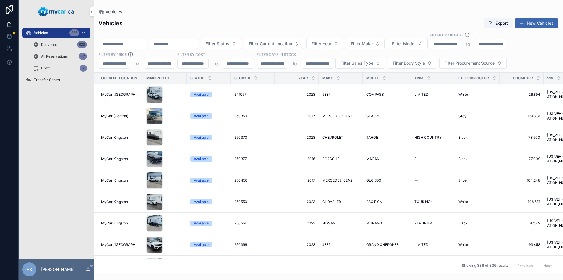
click at [304, 43] on button "Filter Current Location" at bounding box center [274, 43] width 60 height 11
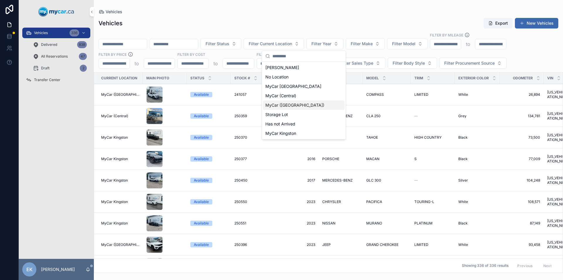
click at [281, 104] on span "MyCar ([GEOGRAPHIC_DATA])" at bounding box center [294, 105] width 59 height 6
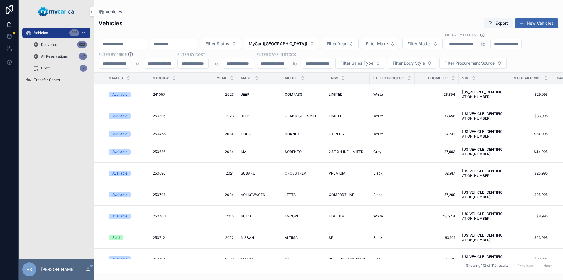
scroll to position [0, 160]
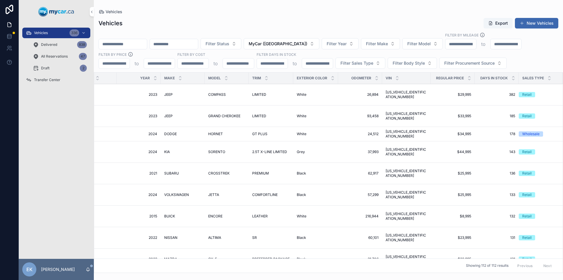
click at [548, 77] on icon "scrollable content" at bounding box center [550, 77] width 4 height 4
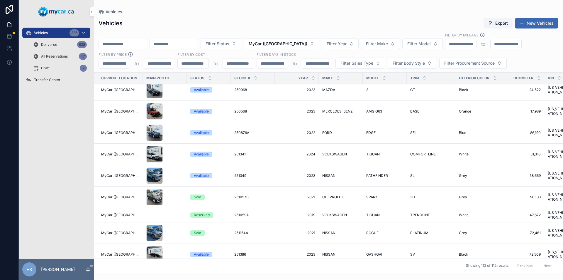
scroll to position [1672, 0]
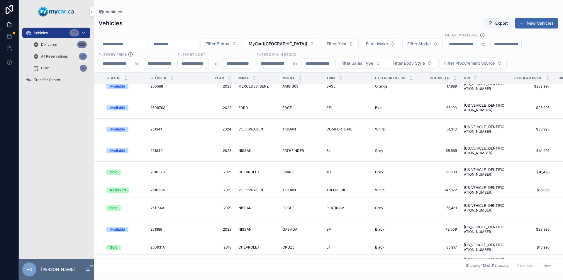
scroll to position [1672, 0]
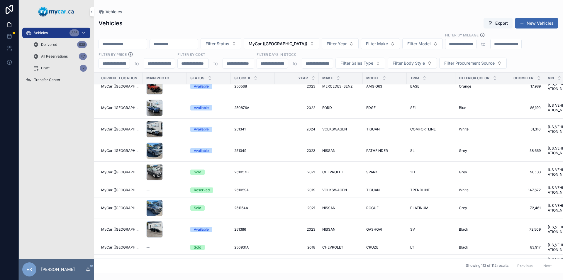
click at [242, 187] on span "251059A" at bounding box center [241, 189] width 14 height 5
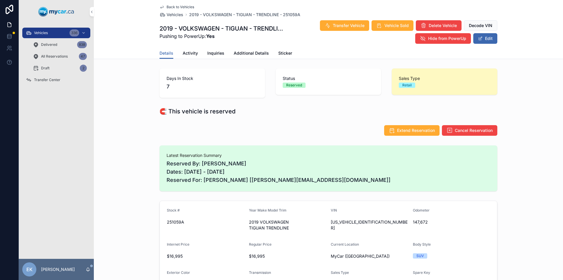
click at [187, 52] on span "Activity" at bounding box center [190, 53] width 15 height 6
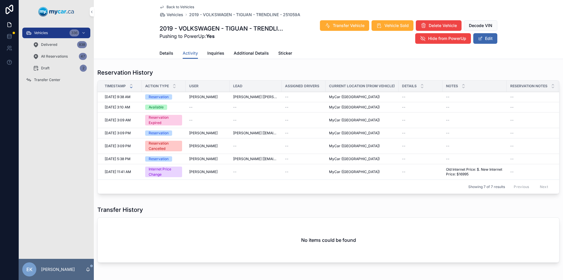
click at [163, 53] on span "Details" at bounding box center [167, 53] width 14 height 6
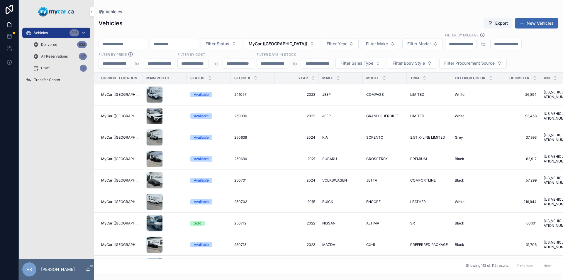
click at [319, 45] on button "MyCar ([GEOGRAPHIC_DATA])" at bounding box center [282, 43] width 76 height 11
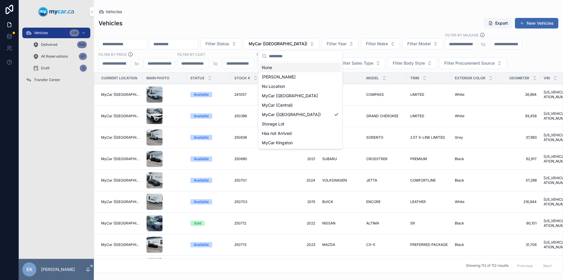
click at [275, 68] on div "None" at bounding box center [301, 67] width 82 height 9
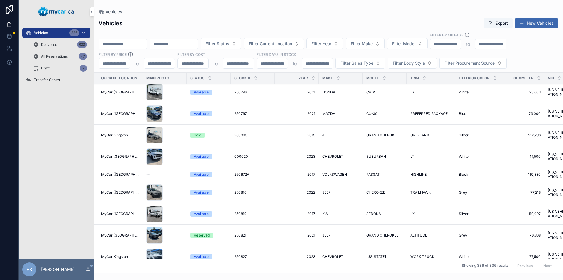
scroll to position [792, 0]
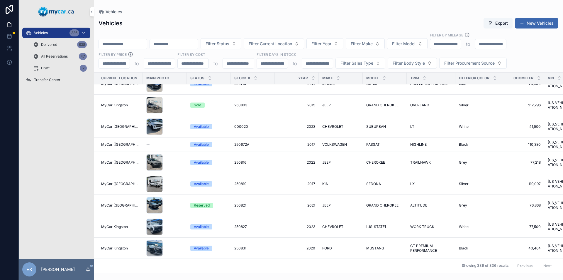
click at [416, 43] on span "Filter Model" at bounding box center [403, 44] width 23 height 6
type input "*******"
click at [411, 68] on span "SORENTO" at bounding box center [409, 68] width 20 height 6
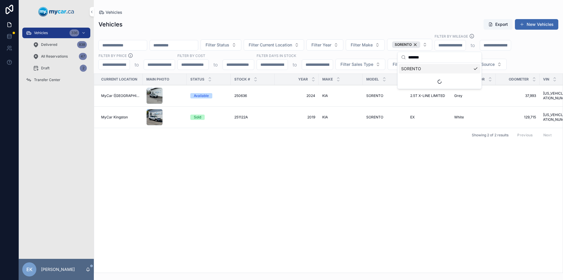
click at [313, 94] on td "2024 2024" at bounding box center [297, 95] width 44 height 21
click at [310, 95] on span "2024" at bounding box center [296, 95] width 37 height 5
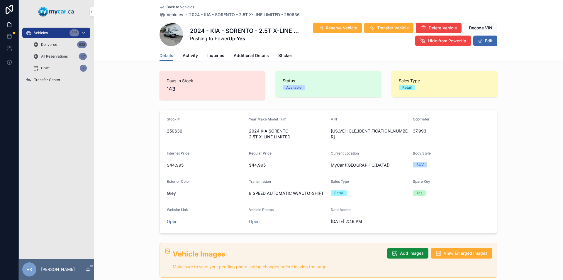
click at [189, 54] on span "Activity" at bounding box center [190, 56] width 15 height 6
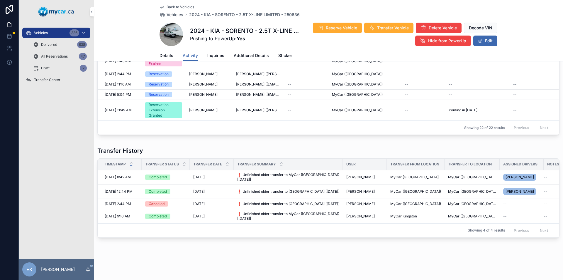
scroll to position [163, 0]
click at [164, 56] on span "Details" at bounding box center [167, 56] width 14 height 6
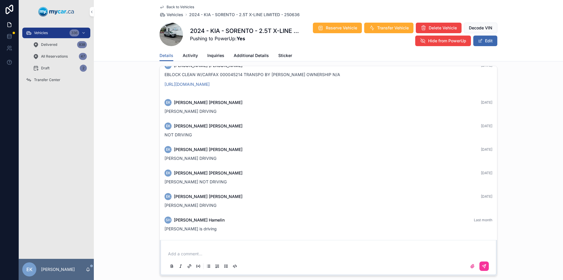
scroll to position [568, 0]
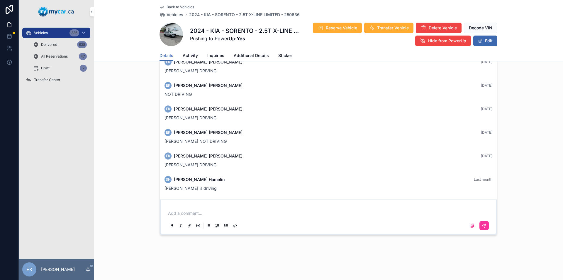
click at [57, 32] on div "Vehicles 336" at bounding box center [56, 32] width 61 height 9
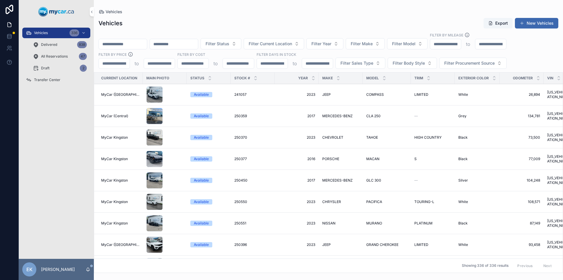
drag, startPoint x: 57, startPoint y: 32, endPoint x: 124, endPoint y: 44, distance: 67.4
click at [124, 44] on input "scrollable content" at bounding box center [123, 44] width 48 height 8
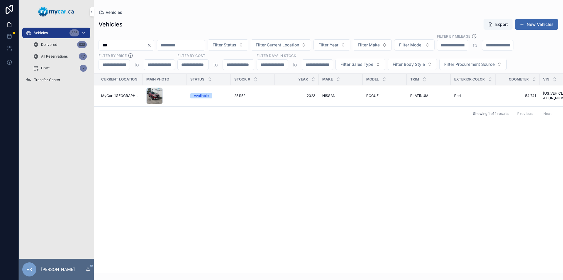
type input "***"
click at [116, 97] on span "MyCar ([GEOGRAPHIC_DATA])" at bounding box center [120, 95] width 38 height 5
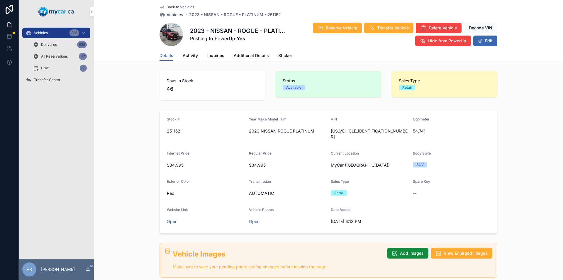
click at [44, 34] on span "Vehicles" at bounding box center [41, 33] width 14 height 5
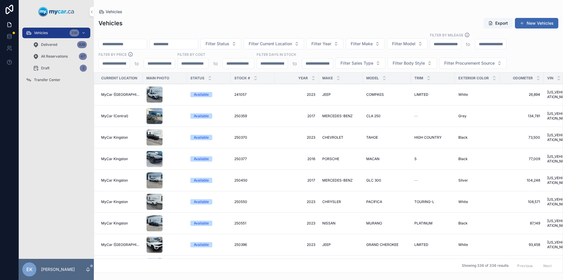
click at [416, 45] on span "Filter Model" at bounding box center [403, 44] width 23 height 6
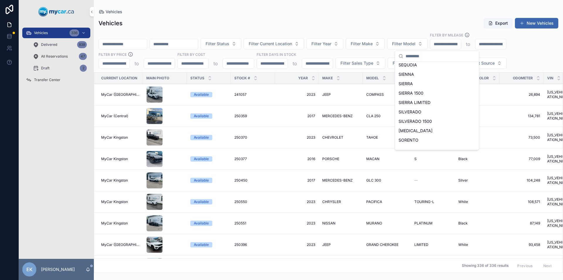
scroll to position [1806, 0]
click at [405, 128] on span "SORENTO" at bounding box center [409, 130] width 20 height 6
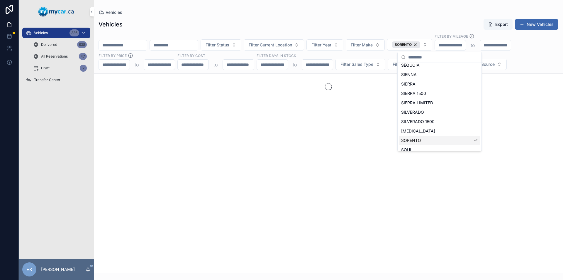
scroll to position [1815, 0]
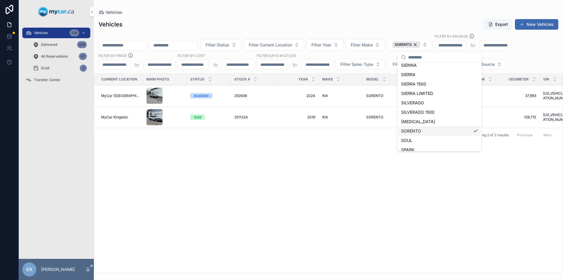
click at [242, 95] on span "250636" at bounding box center [240, 95] width 13 height 5
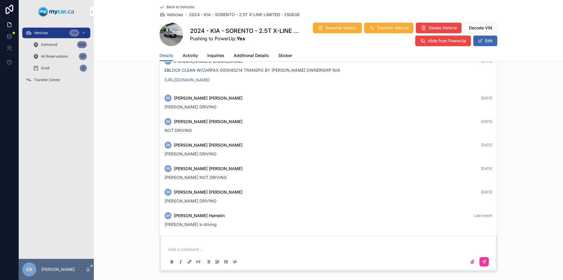
scroll to position [557, 0]
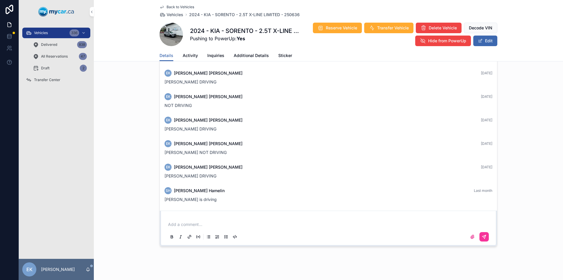
click at [187, 225] on p "scrollable content" at bounding box center [329, 224] width 323 height 6
click at [483, 237] on icon "scrollable content" at bounding box center [485, 237] width 4 height 4
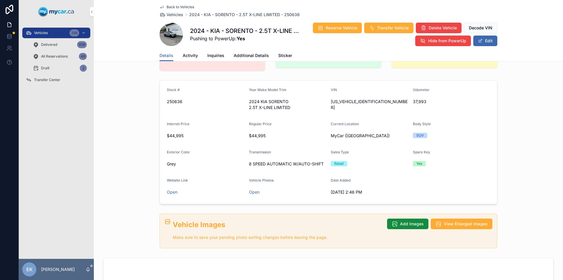
scroll to position [0, 0]
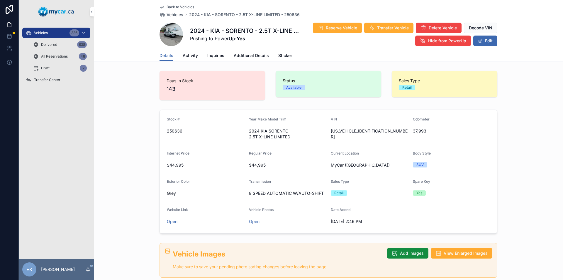
click at [41, 78] on span "Transfer Center" at bounding box center [47, 79] width 26 height 5
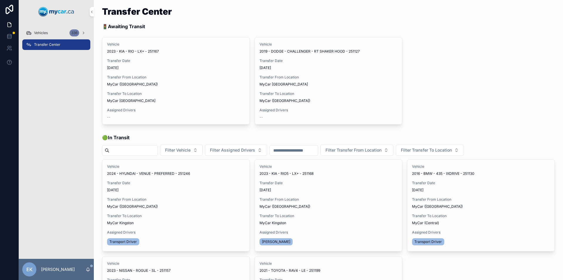
click at [40, 32] on span "Vehicles" at bounding box center [41, 33] width 14 height 5
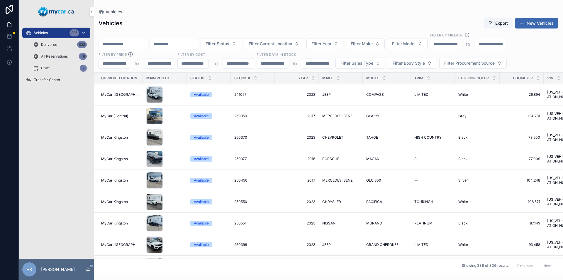
click at [416, 44] on span "Filter Model" at bounding box center [403, 44] width 23 height 6
type input "**"
click at [405, 75] on span "XC90" at bounding box center [404, 77] width 11 height 6
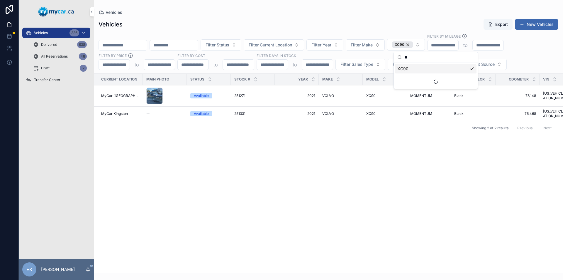
click at [424, 146] on div "Current Location Main Photo Status Stock # Year Make Model Trim Exterior Color …" at bounding box center [328, 173] width 469 height 199
click at [413, 44] on div "XC90" at bounding box center [402, 44] width 21 height 6
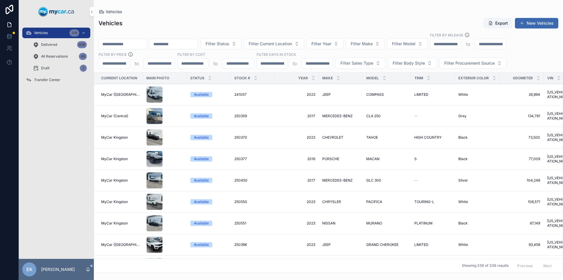
click at [304, 44] on button "Filter Current Location" at bounding box center [274, 43] width 60 height 11
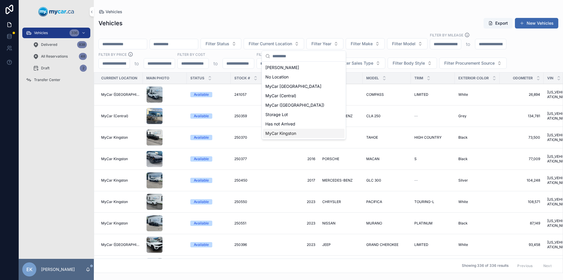
drag, startPoint x: 281, startPoint y: 134, endPoint x: 281, endPoint y: 125, distance: 8.8
click at [281, 133] on span "MyCar Kingston" at bounding box center [280, 133] width 31 height 6
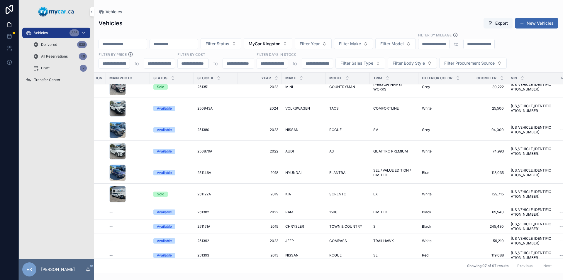
scroll to position [1762, 0]
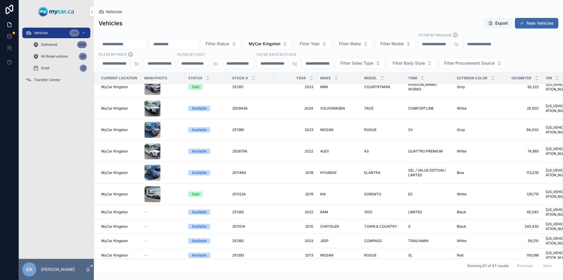
click at [292, 42] on button "MyCar Kingston" at bounding box center [268, 43] width 49 height 11
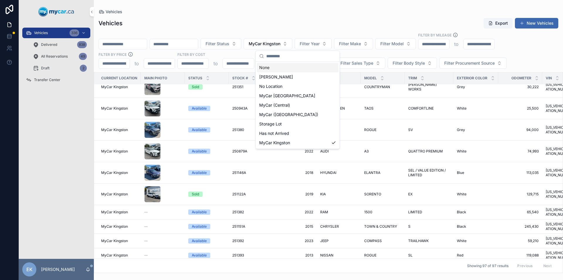
click at [264, 67] on div "None" at bounding box center [298, 67] width 82 height 9
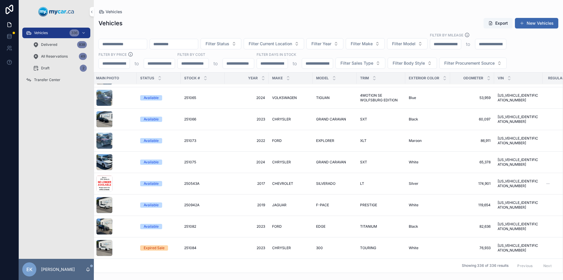
scroll to position [2353, 0]
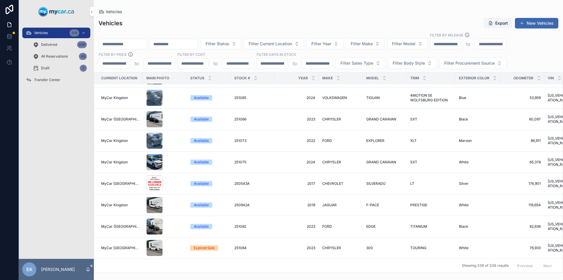
click at [50, 80] on span "Transfer Center" at bounding box center [47, 79] width 26 height 5
